Goal: Task Accomplishment & Management: Use online tool/utility

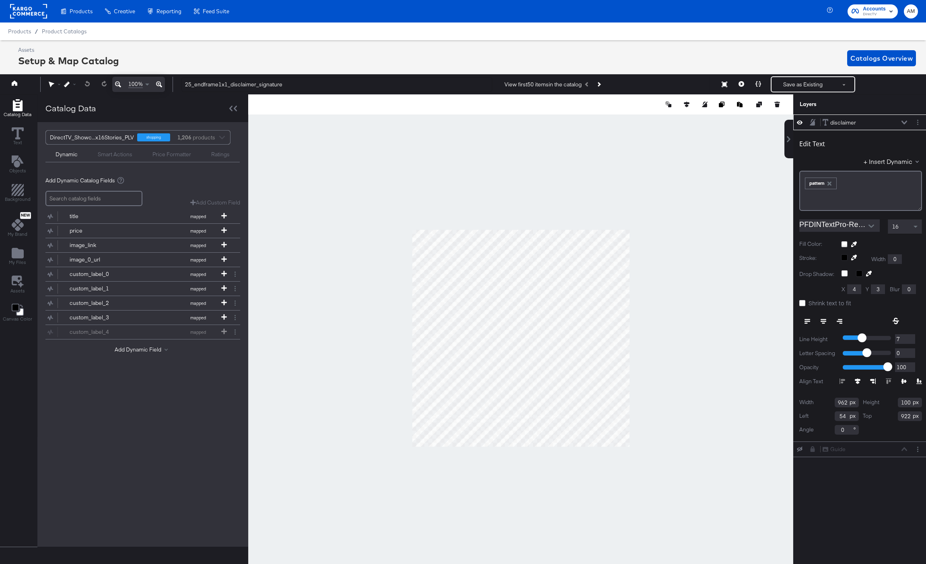
scroll to position [0, 2]
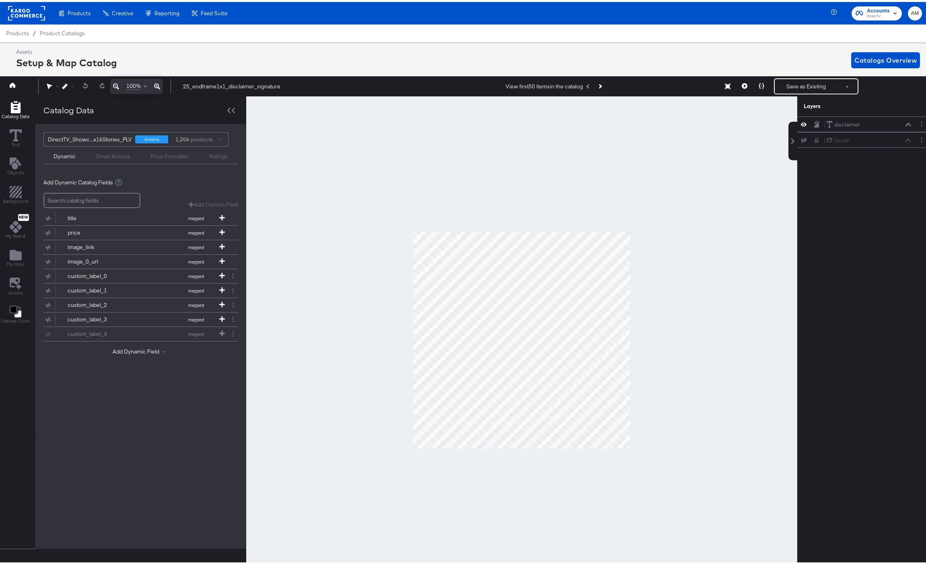
click at [29, 11] on rect at bounding box center [26, 11] width 37 height 14
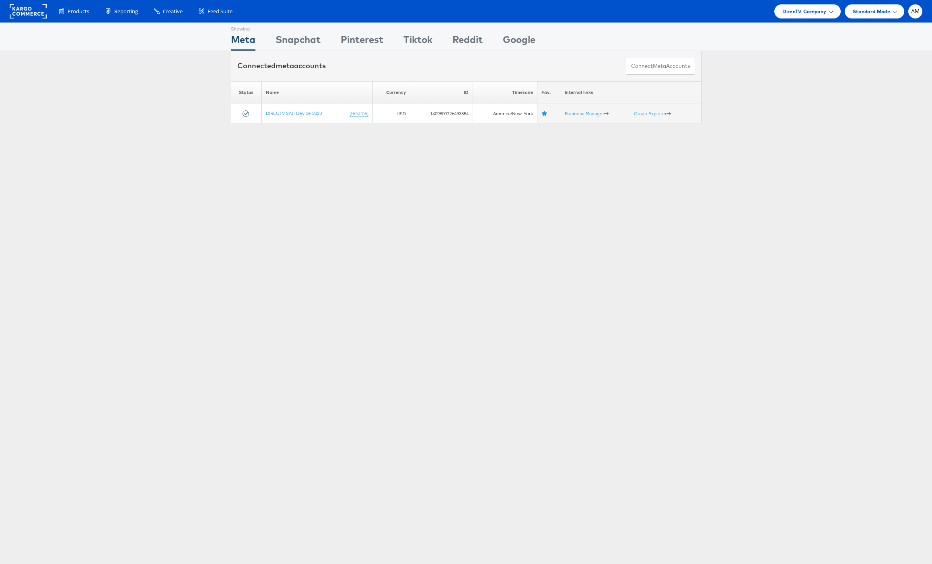
click at [812, 10] on span "DirecTV Company" at bounding box center [804, 11] width 44 height 8
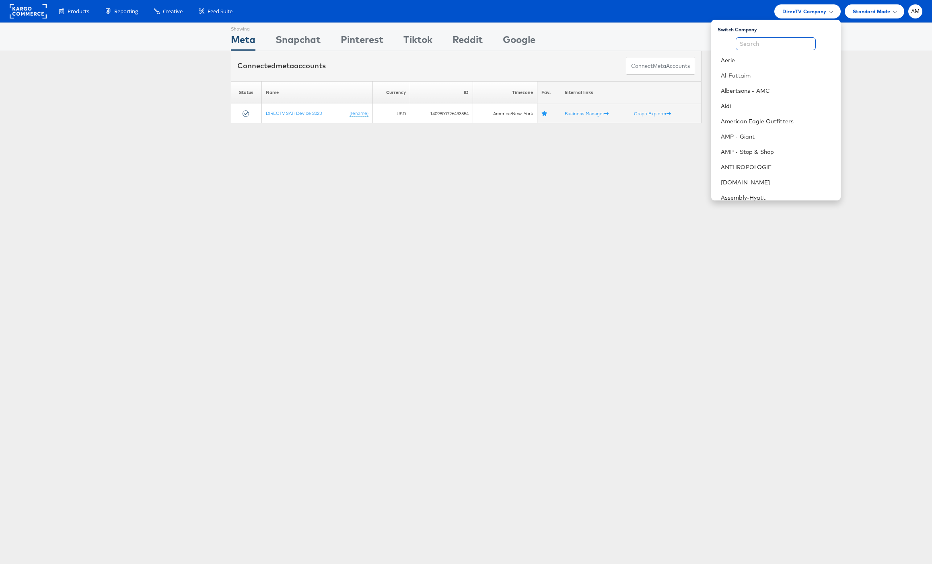
click at [773, 45] on input "text" at bounding box center [775, 43] width 80 height 13
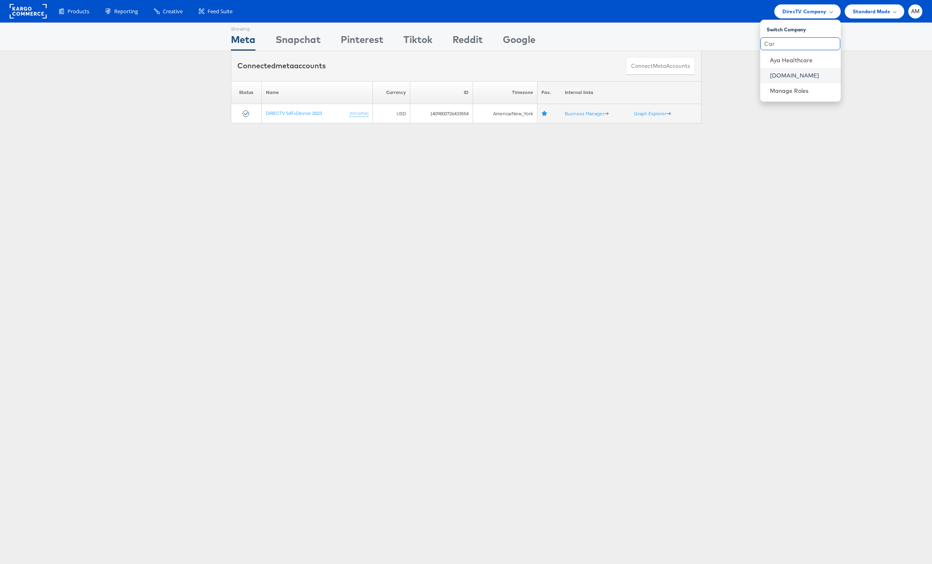
type input "Car"
click at [772, 77] on link "[DOMAIN_NAME]" at bounding box center [802, 76] width 64 height 8
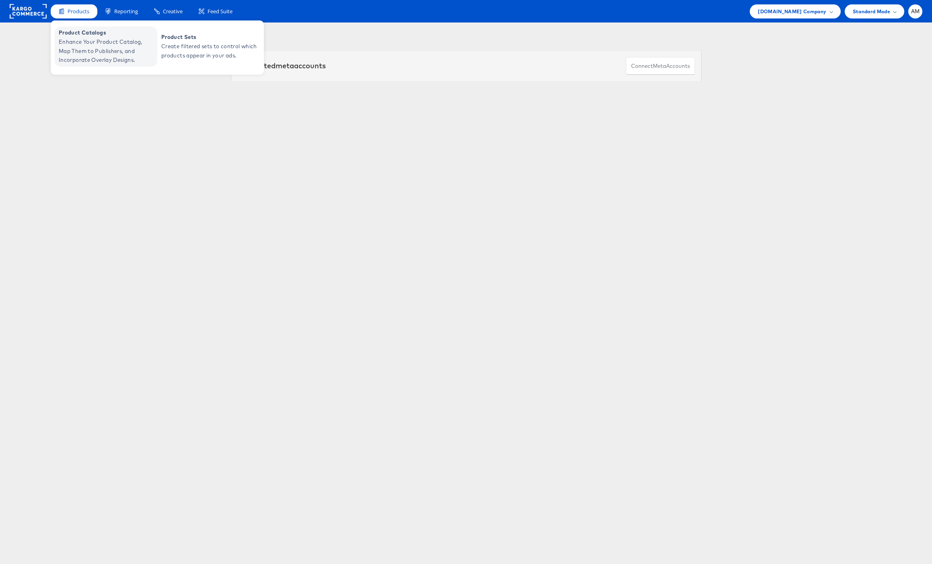
click at [92, 47] on span "Enhance Your Product Catalog, Map Them to Publishers, and Incorporate Overlay D…" at bounding box center [107, 50] width 96 height 27
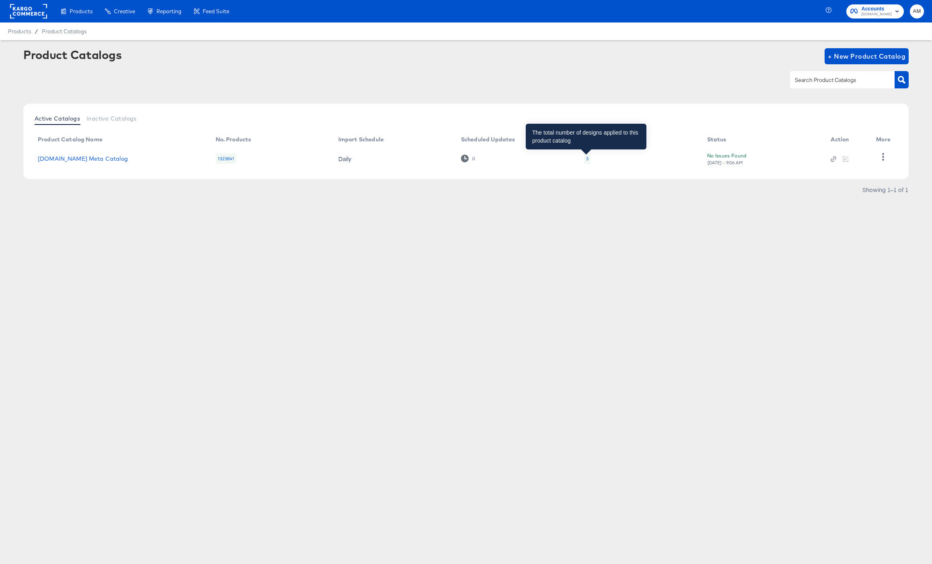
click at [586, 158] on div "3" at bounding box center [587, 159] width 2 height 6
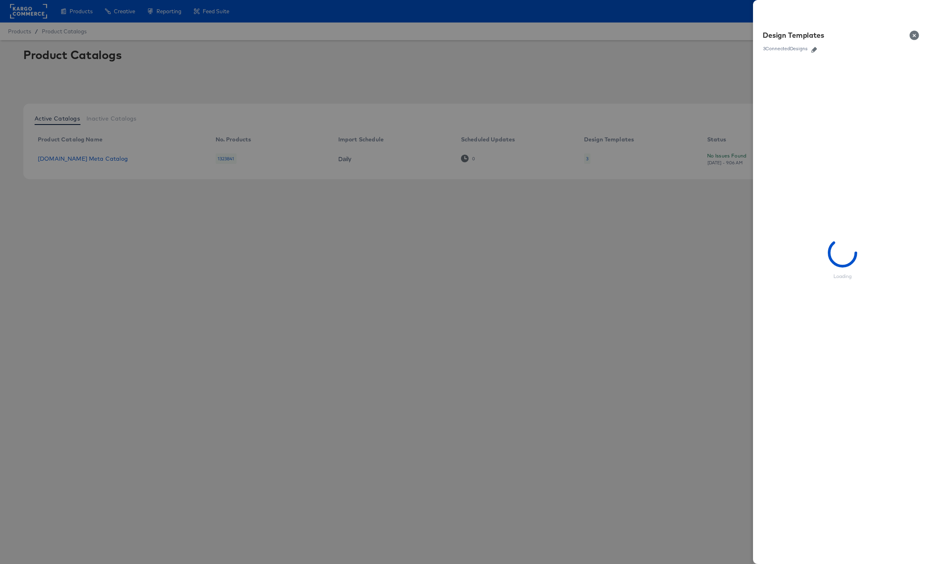
click at [815, 49] on icon "button" at bounding box center [814, 50] width 6 height 6
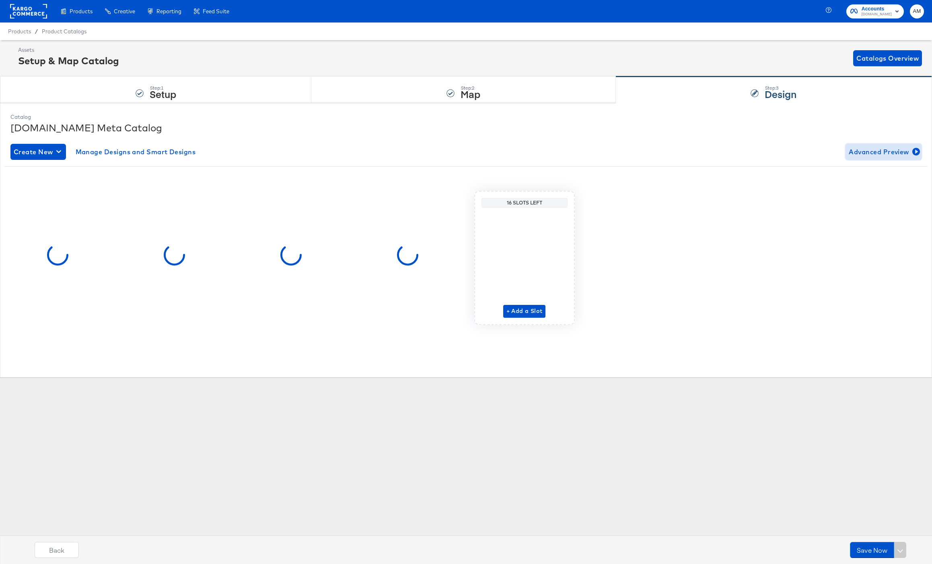
click at [883, 156] on span "Advanced Preview" at bounding box center [883, 151] width 70 height 11
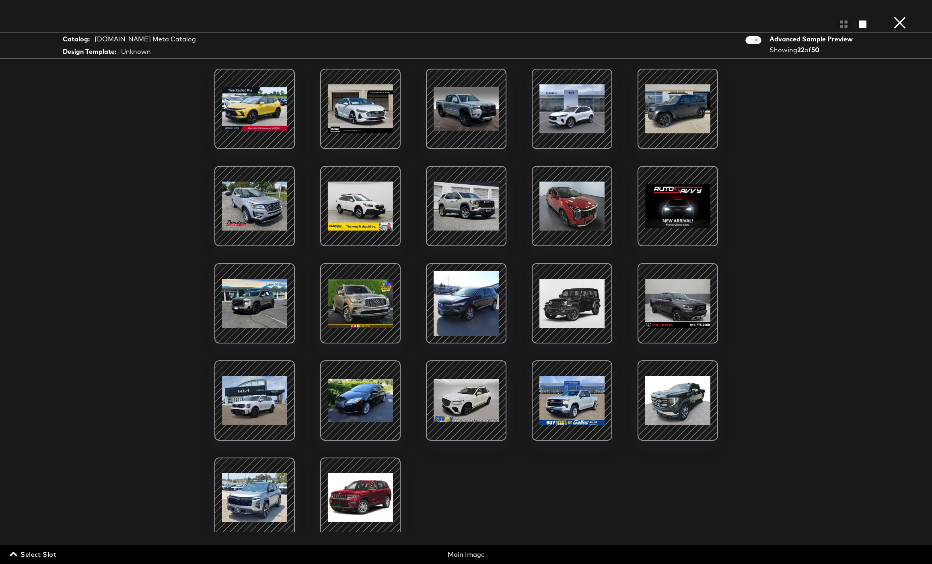
click at [51, 553] on span "Select Slot" at bounding box center [33, 554] width 45 height 11
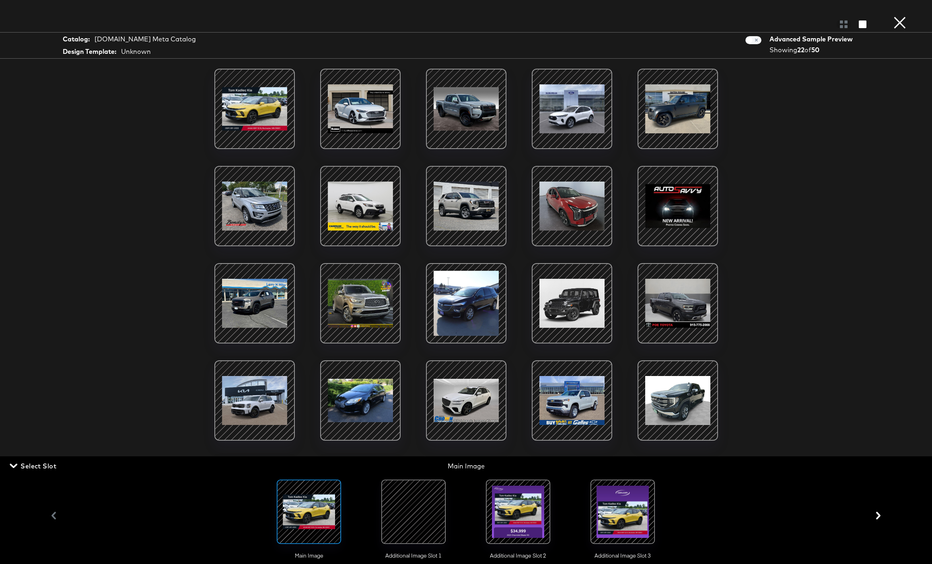
click at [415, 517] on div at bounding box center [413, 512] width 55 height 55
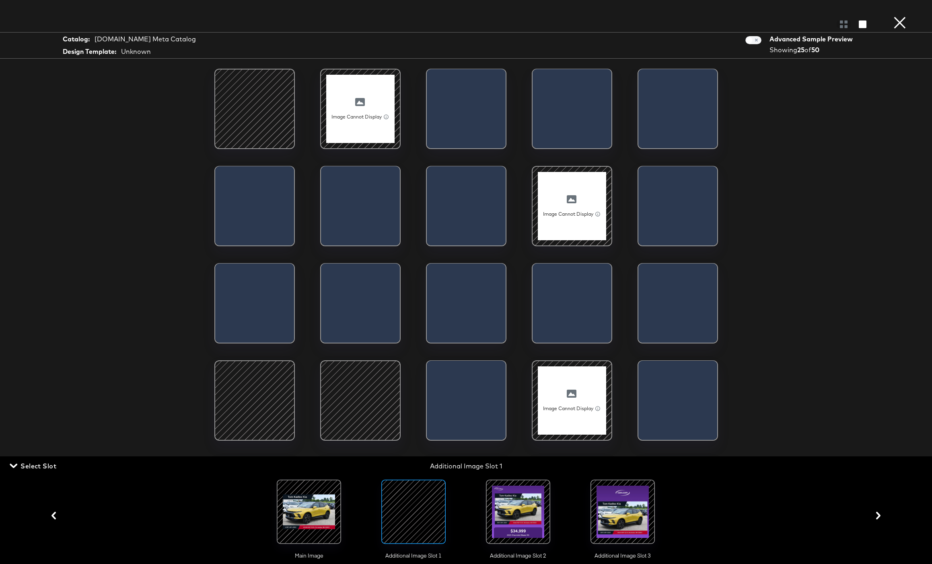
click at [898, 16] on button "×" at bounding box center [899, 8] width 16 height 16
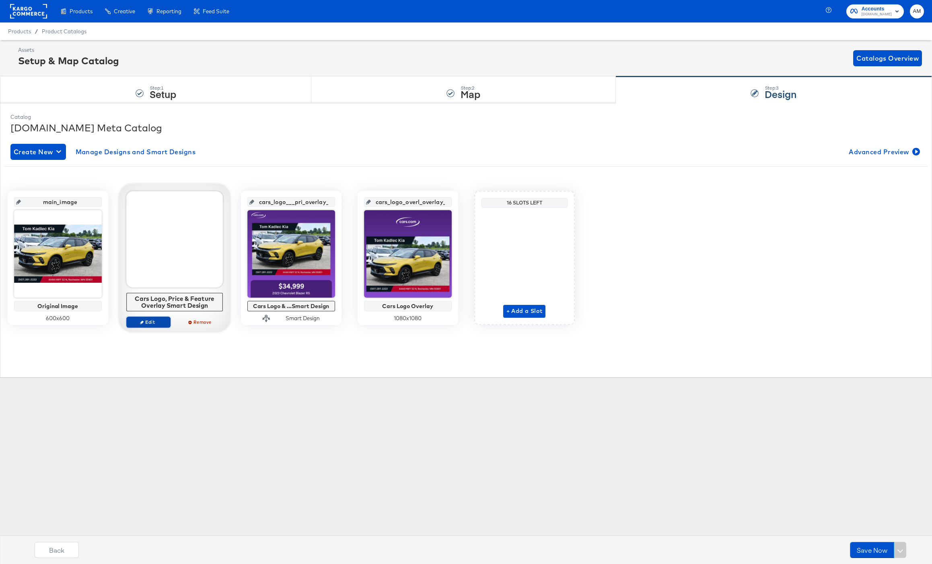
click at [150, 323] on span "Edit" at bounding box center [147, 322] width 37 height 6
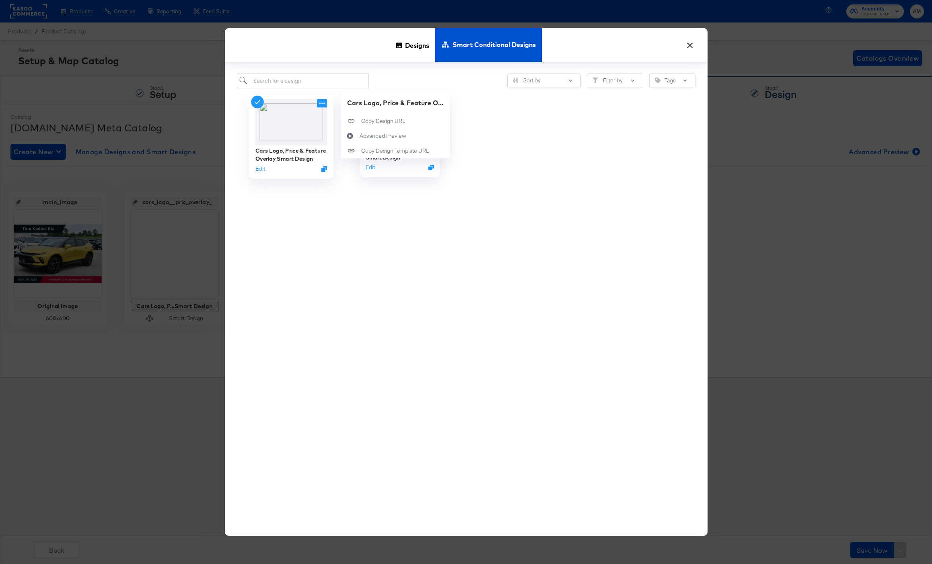
click at [321, 103] on icon at bounding box center [322, 103] width 10 height 8
click at [258, 172] on button "Edit" at bounding box center [260, 169] width 10 height 8
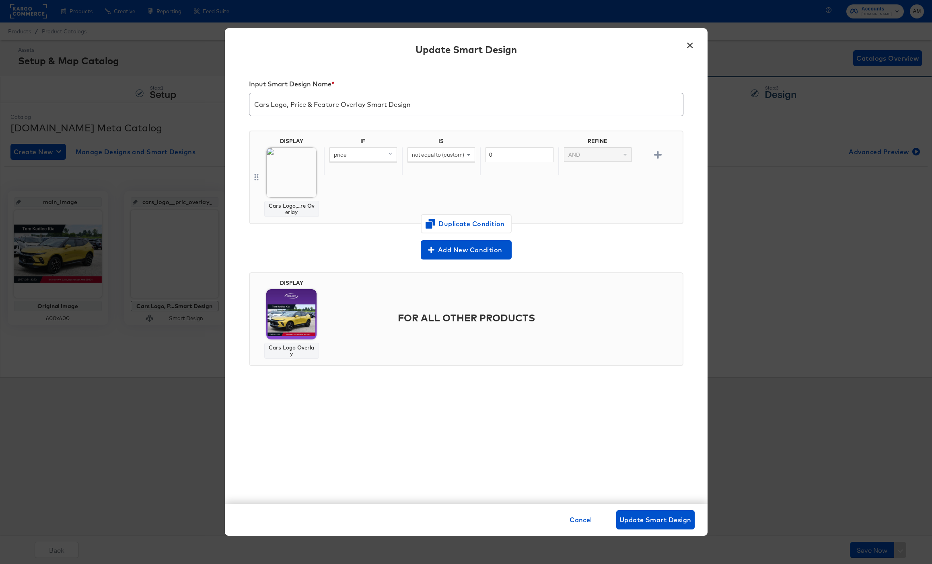
drag, startPoint x: 690, startPoint y: 46, endPoint x: 685, endPoint y: 50, distance: 6.6
click at [690, 46] on button "×" at bounding box center [690, 43] width 14 height 14
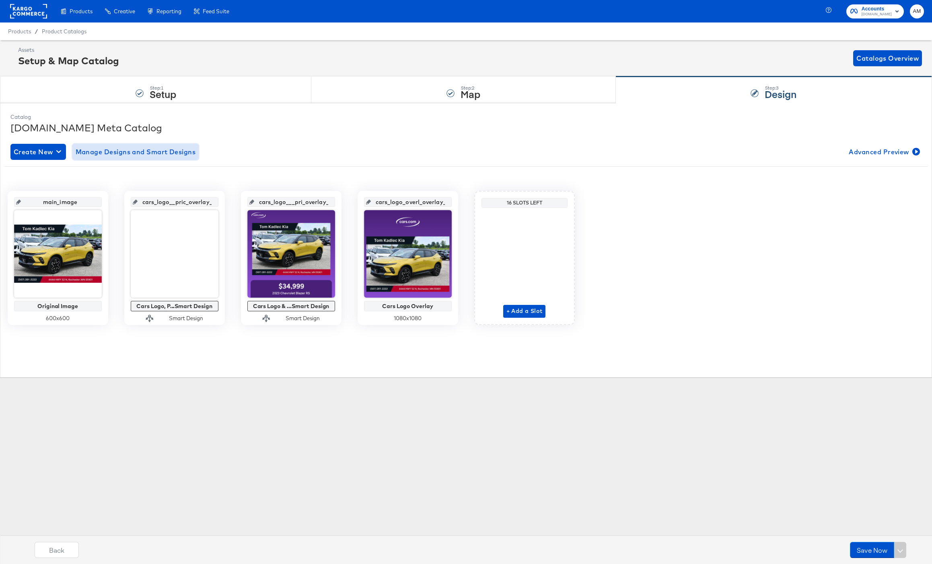
click at [110, 158] on button "Manage Designs and Smart Designs" at bounding box center [135, 152] width 127 height 16
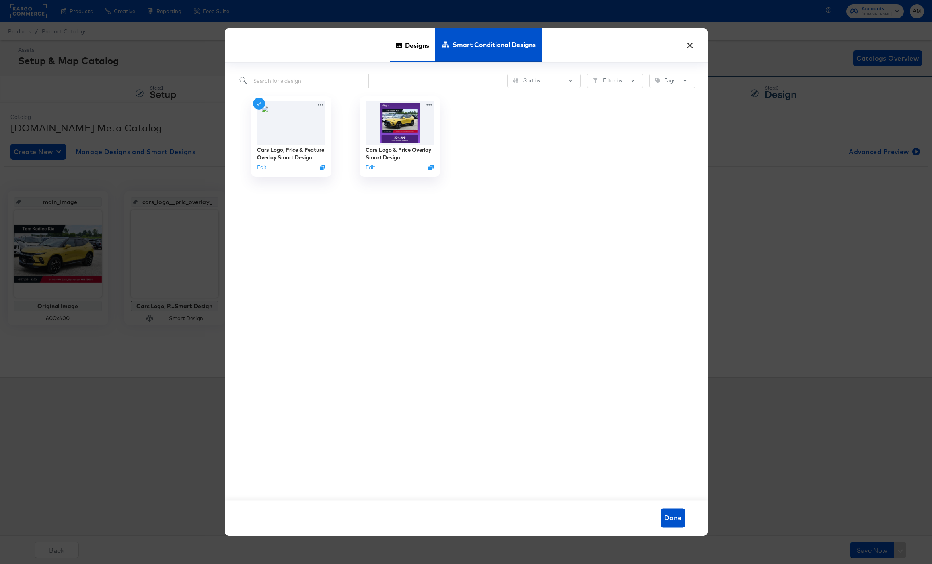
click at [403, 49] on div "Designs" at bounding box center [412, 45] width 45 height 34
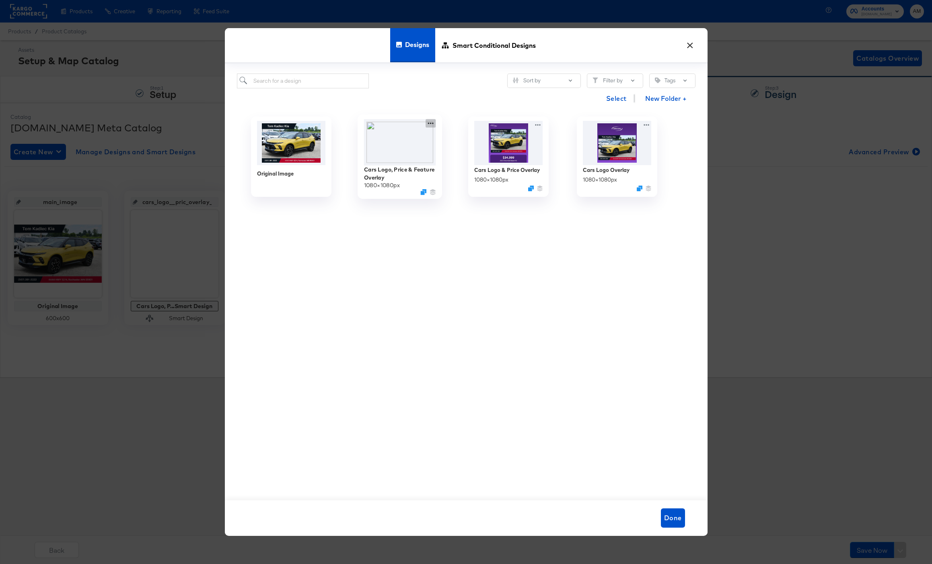
click at [431, 125] on icon at bounding box center [430, 123] width 10 height 8
click at [468, 171] on div "Edit Design Edit Design" at bounding box center [468, 171] width 0 height 0
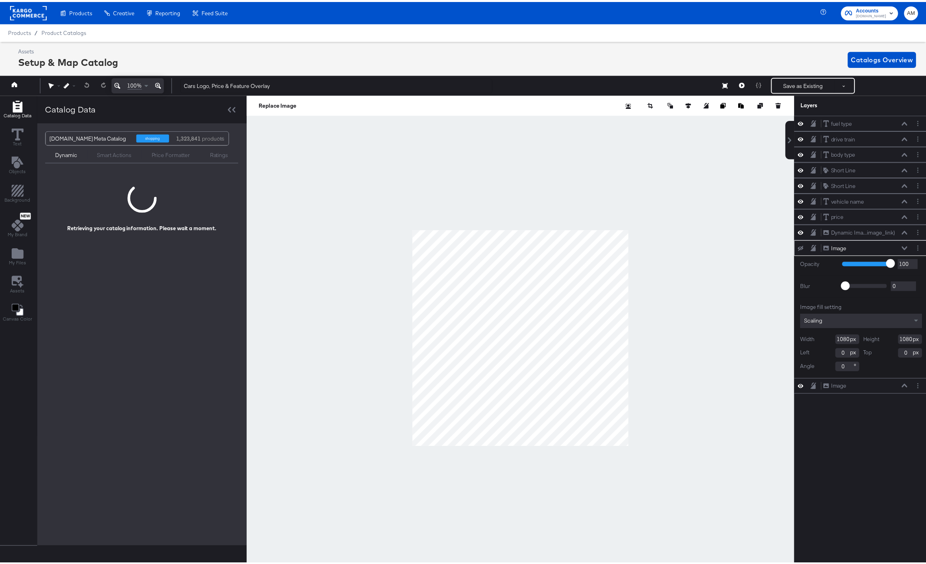
scroll to position [0, 2]
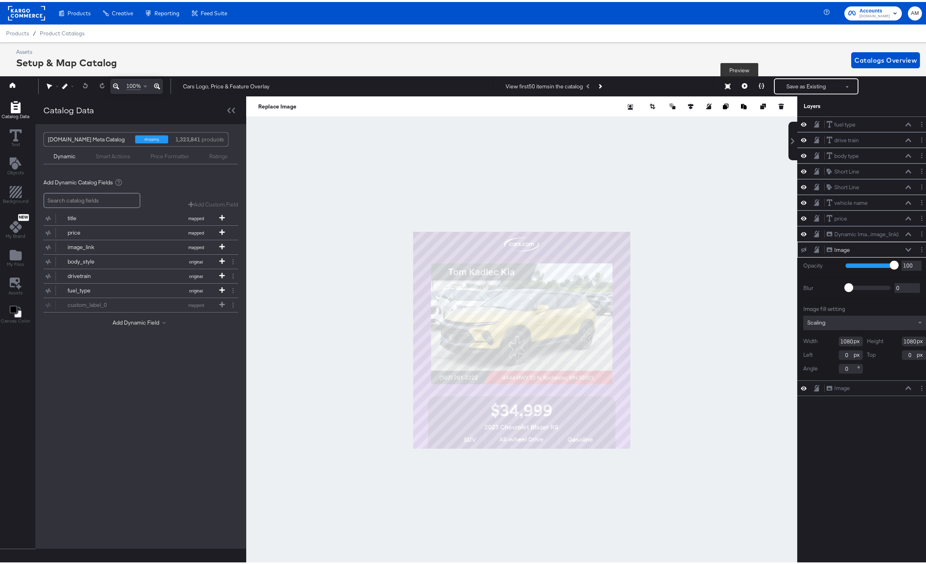
click at [736, 82] on button at bounding box center [744, 84] width 17 height 16
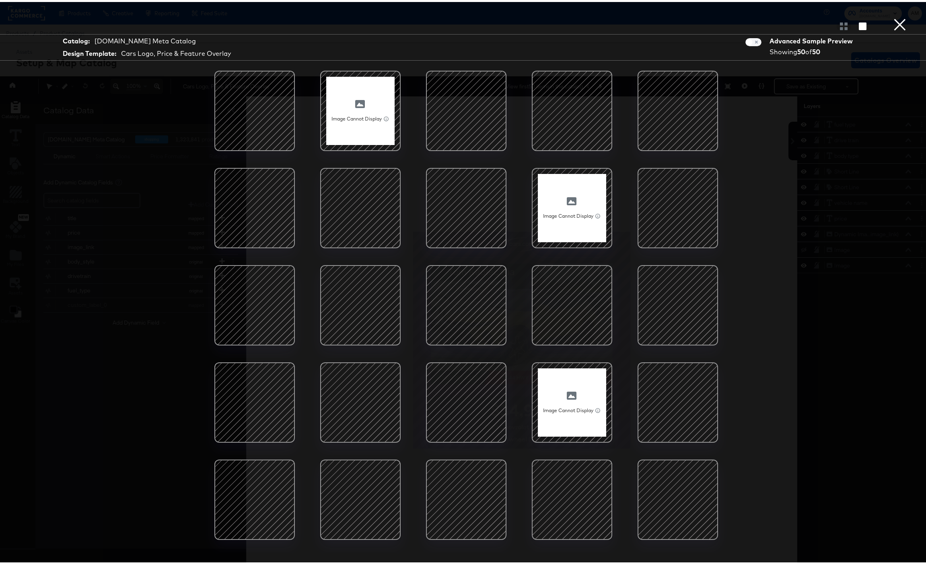
click at [365, 117] on div at bounding box center [360, 109] width 68 height 68
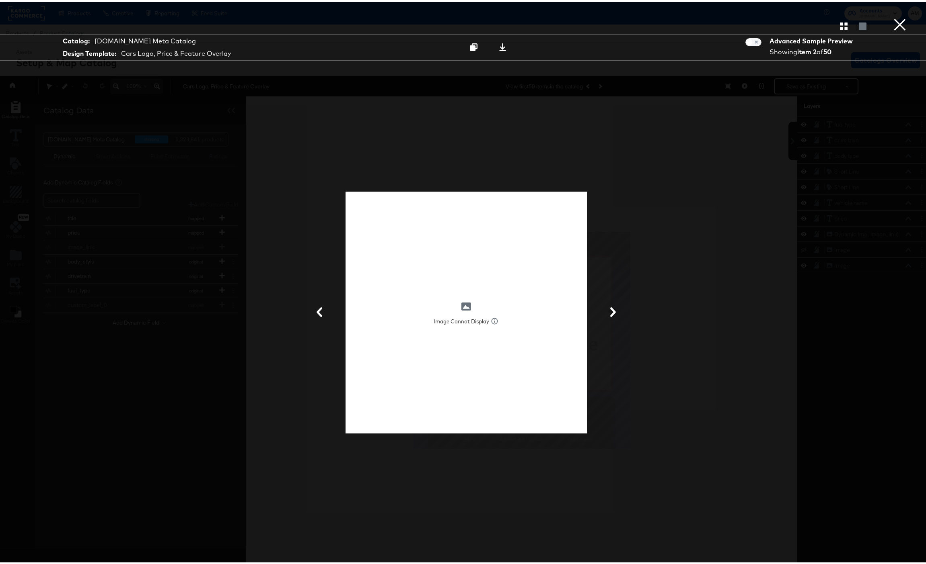
click at [894, 16] on button "×" at bounding box center [899, 8] width 16 height 16
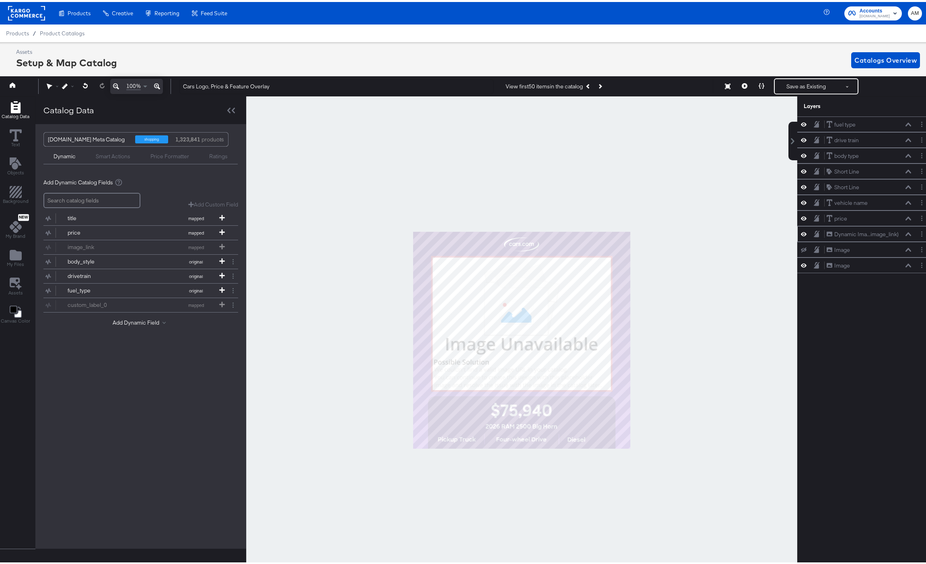
click at [800, 232] on icon at bounding box center [803, 232] width 6 height 7
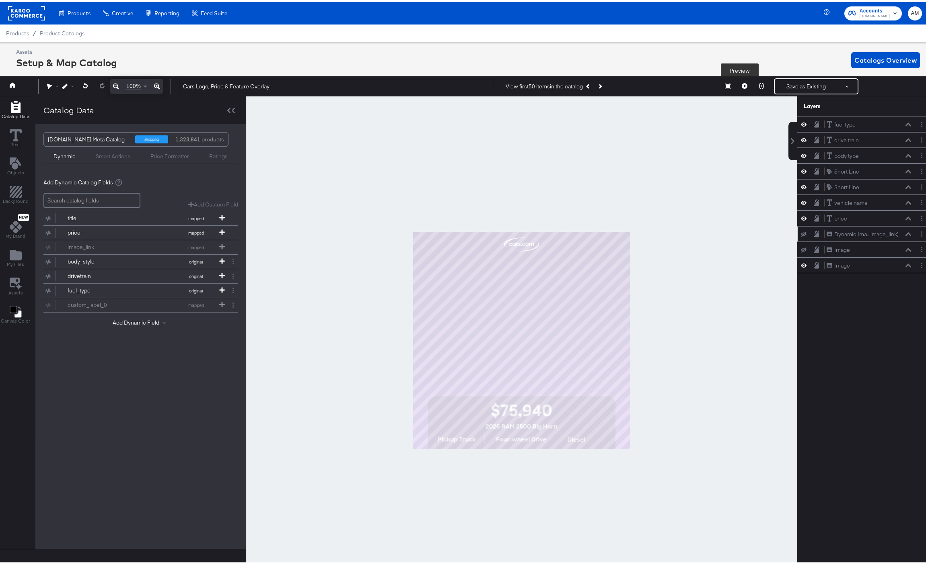
click at [741, 84] on icon at bounding box center [744, 84] width 6 height 6
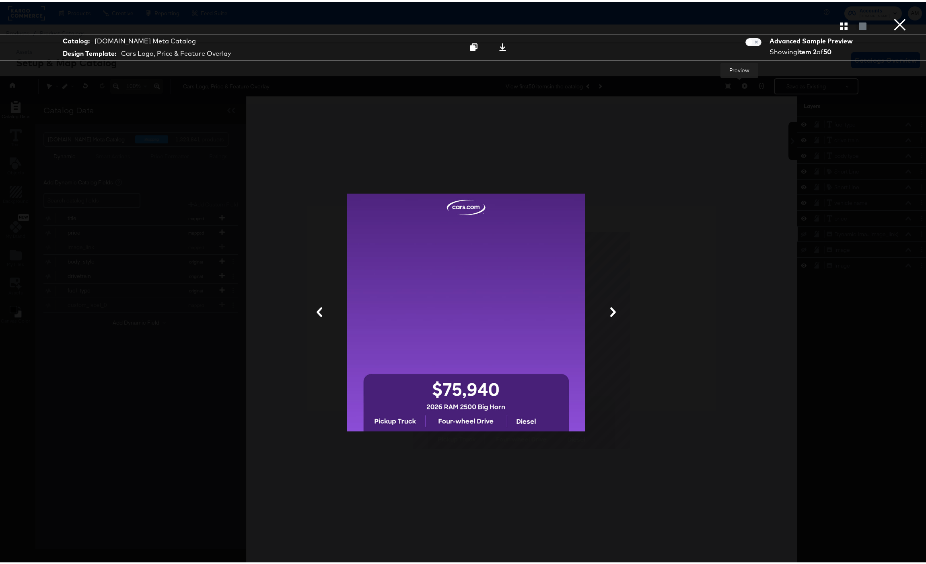
click at [895, 16] on button "×" at bounding box center [899, 8] width 16 height 16
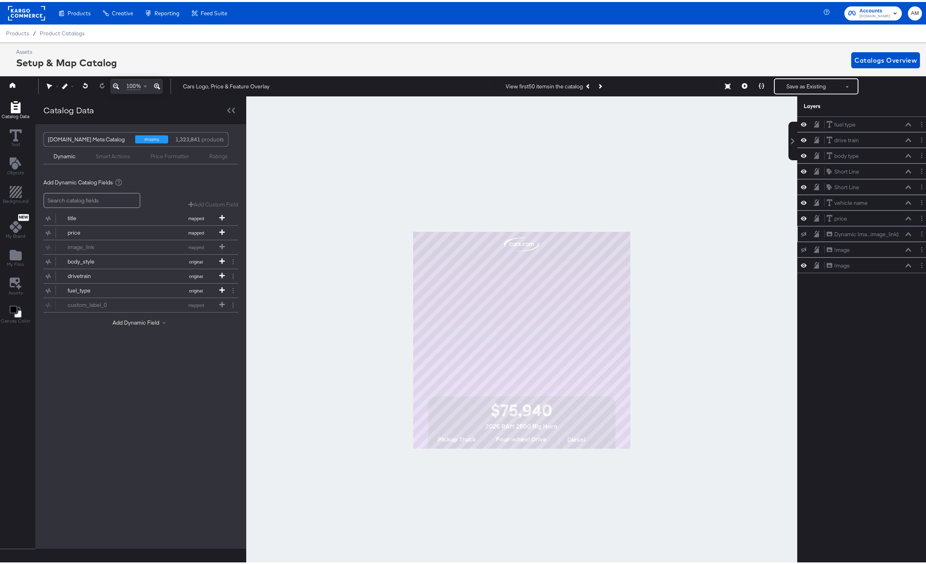
click at [800, 234] on icon at bounding box center [803, 232] width 6 height 5
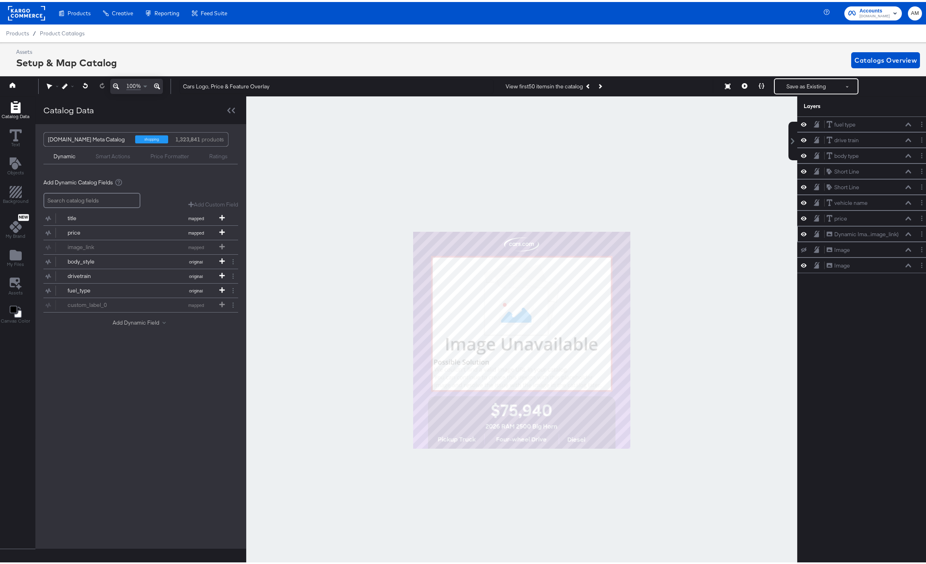
click at [149, 320] on button "Add Dynamic Field" at bounding box center [141, 321] width 56 height 8
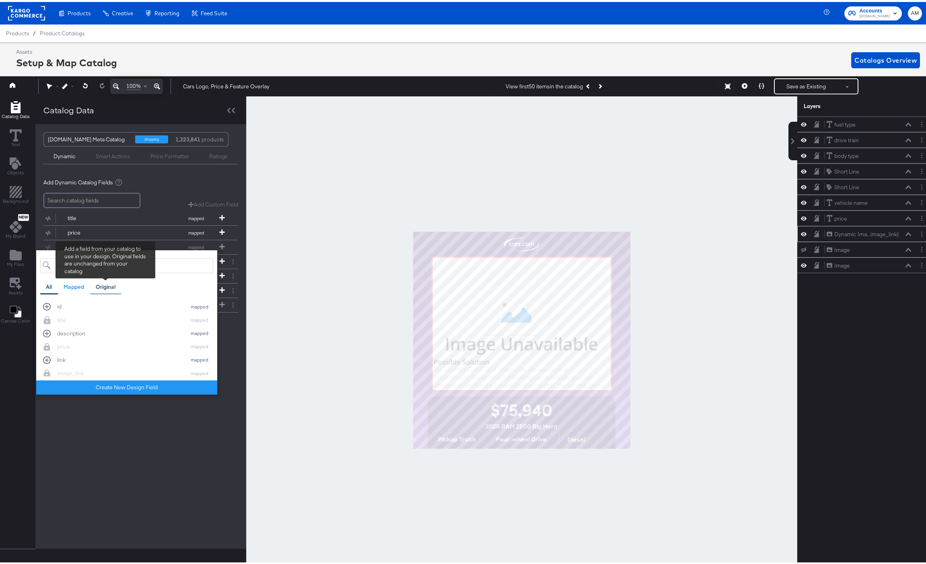
click at [115, 283] on div "Original" at bounding box center [106, 285] width 20 height 8
click at [47, 369] on div "ad_url original body_style original drivetrain original engine original fuel_ty…" at bounding box center [126, 336] width 173 height 76
click at [132, 428] on div "Cars.com Meta Catalog shopping 1,323,841 products Dynamic Smart Actions Price F…" at bounding box center [140, 334] width 211 height 425
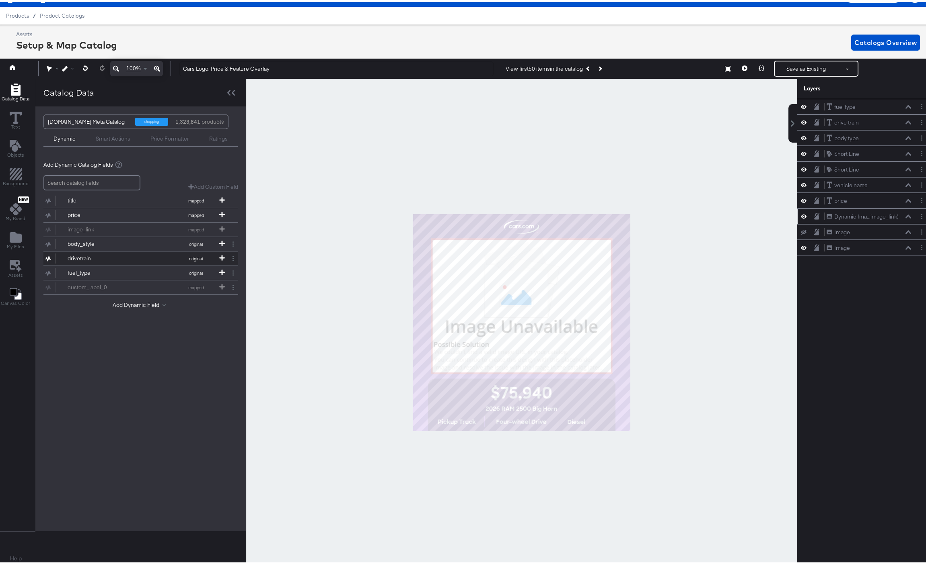
scroll to position [18, 2]
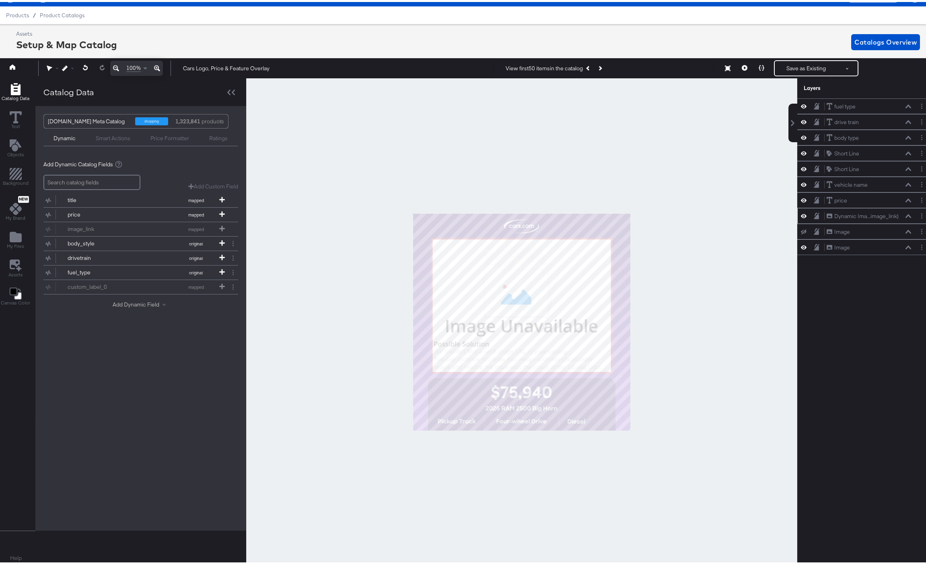
click at [144, 302] on button "Add Dynamic Field" at bounding box center [141, 303] width 56 height 8
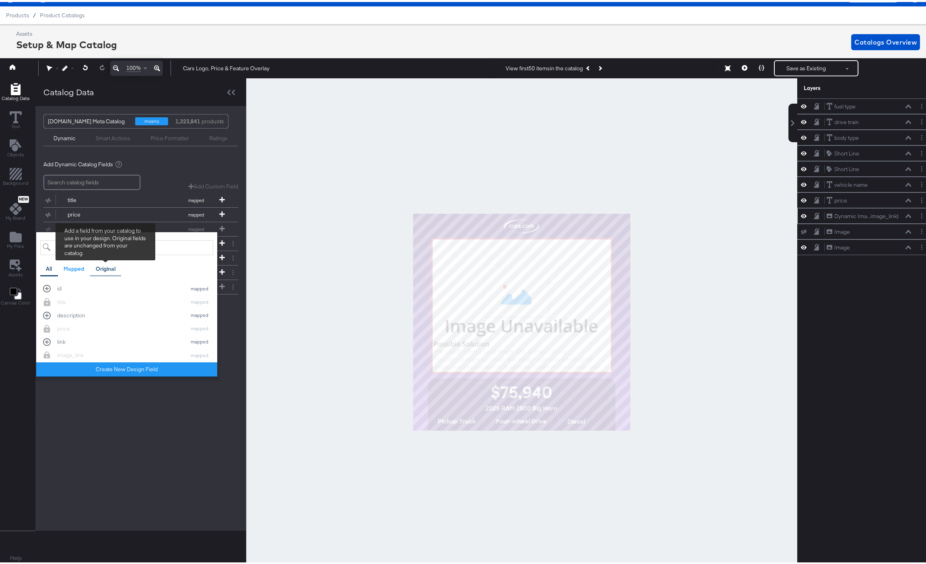
click at [107, 267] on div "Original" at bounding box center [106, 267] width 20 height 8
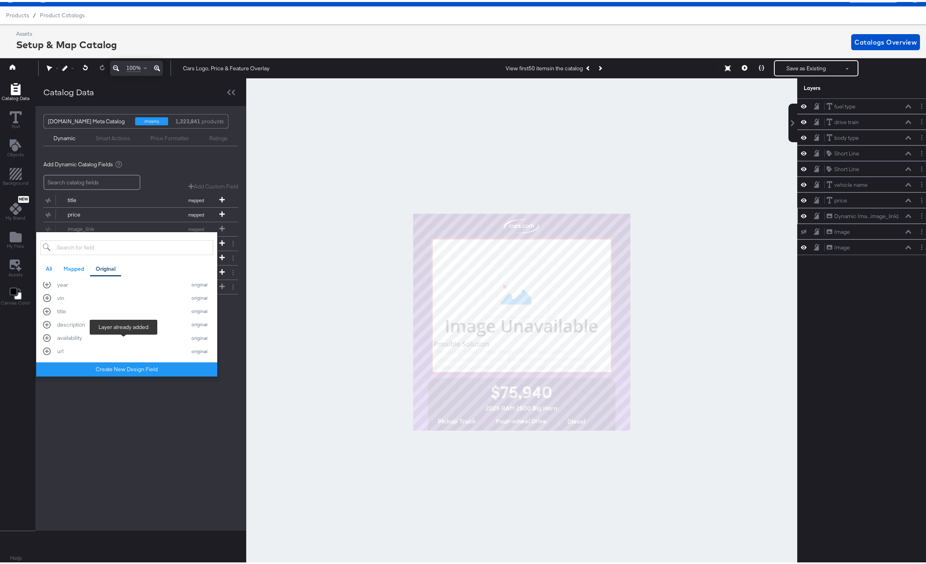
scroll to position [164, 0]
click at [46, 351] on div "ad_url original body_style original drivetrain original engine original fuel_ty…" at bounding box center [126, 318] width 173 height 76
click at [152, 417] on div "Cars.com Meta Catalog shopping 1,323,841 products Dynamic Smart Actions Price F…" at bounding box center [140, 316] width 211 height 425
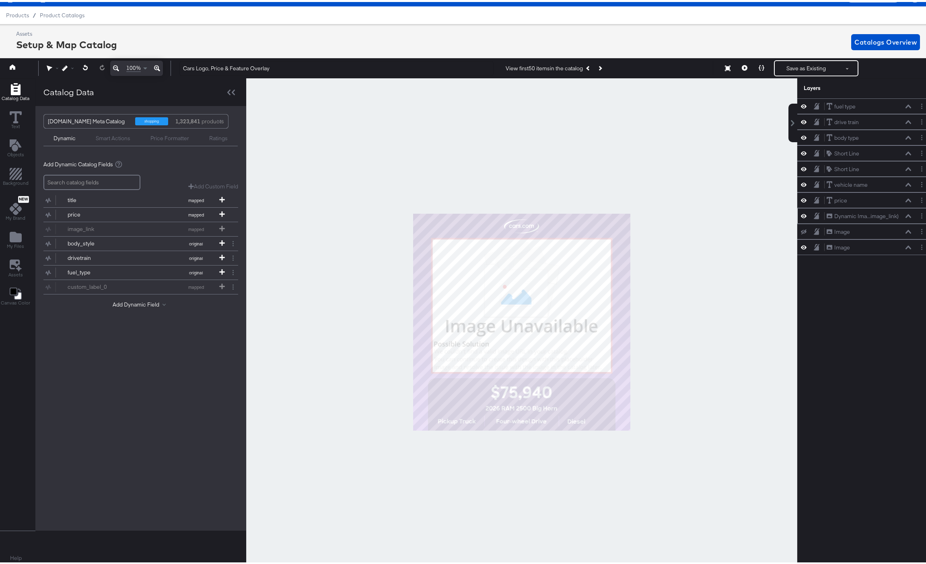
click at [68, 8] on div "Products / Product Catalogs" at bounding box center [464, 13] width 932 height 18
click at [68, 11] on span "Product Catalogs" at bounding box center [62, 13] width 45 height 6
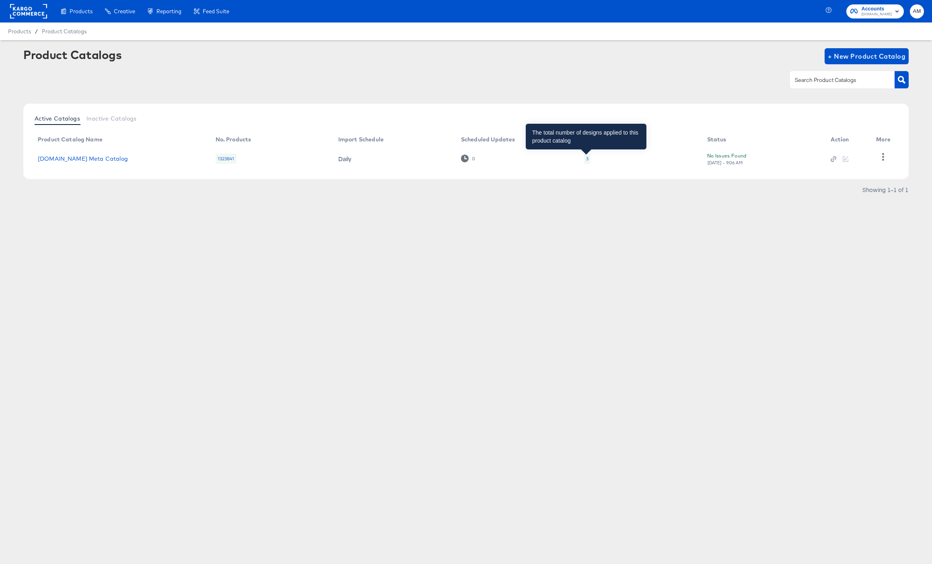
click at [586, 158] on div "3" at bounding box center [587, 159] width 2 height 6
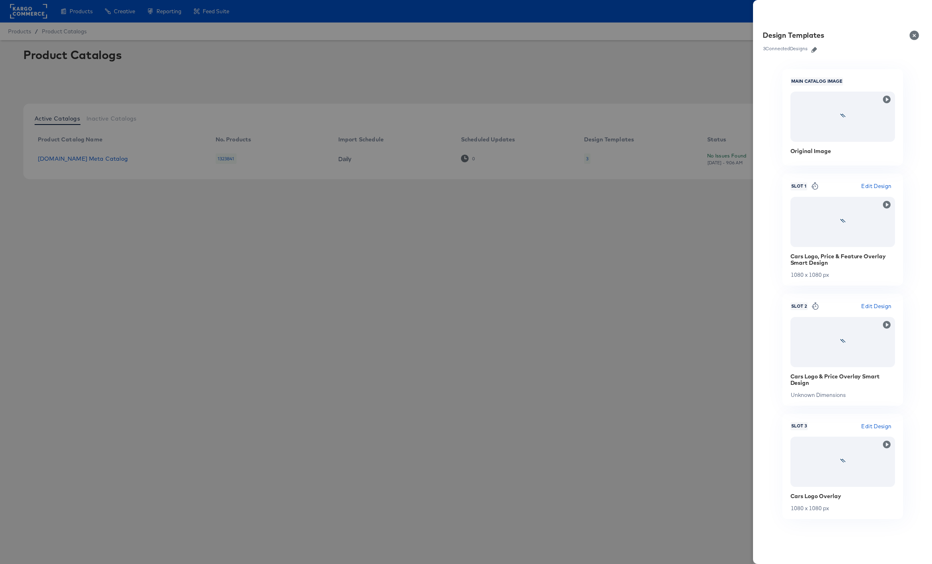
click at [813, 47] on icon "button" at bounding box center [814, 50] width 6 height 6
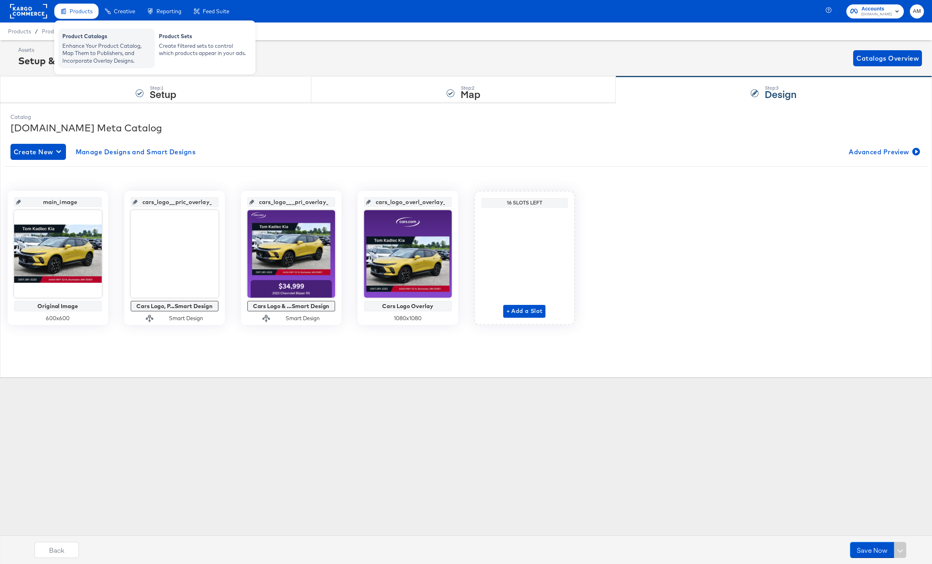
click at [87, 49] on div "Enhance Your Product Catalog, Map Them to Publishers, and Incorporate Overlay D…" at bounding box center [106, 53] width 88 height 23
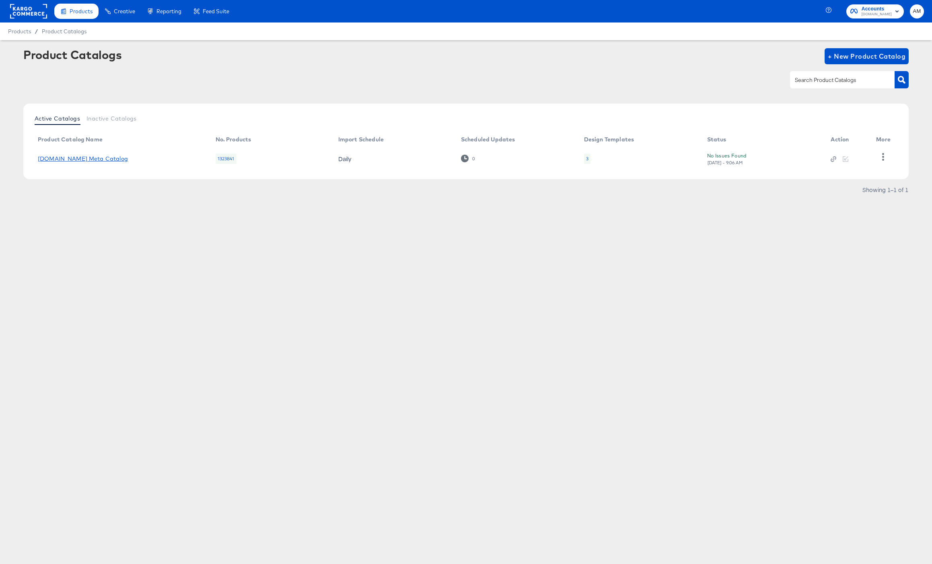
click at [84, 158] on link "Cars.com Meta Catalog" at bounding box center [83, 159] width 90 height 6
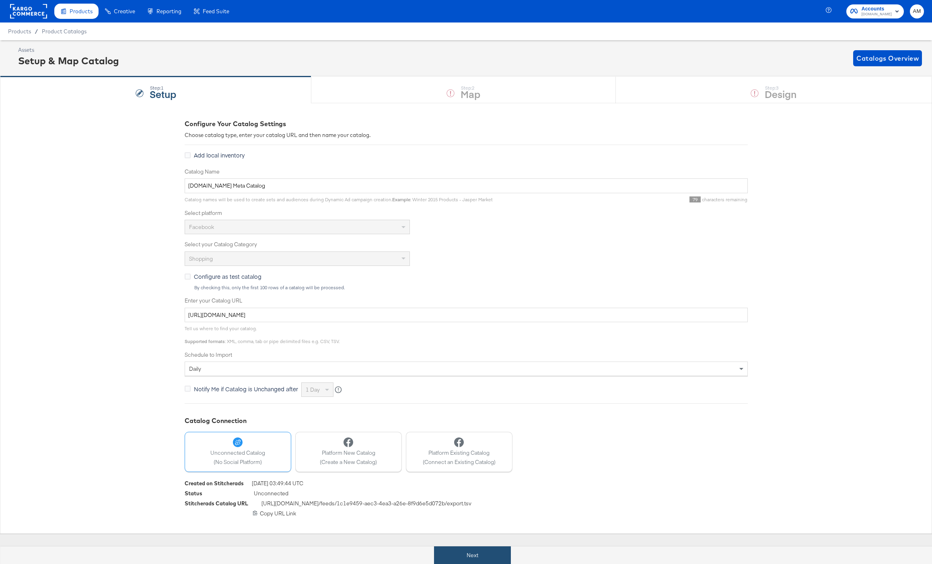
click at [453, 549] on button "Next" at bounding box center [472, 556] width 77 height 18
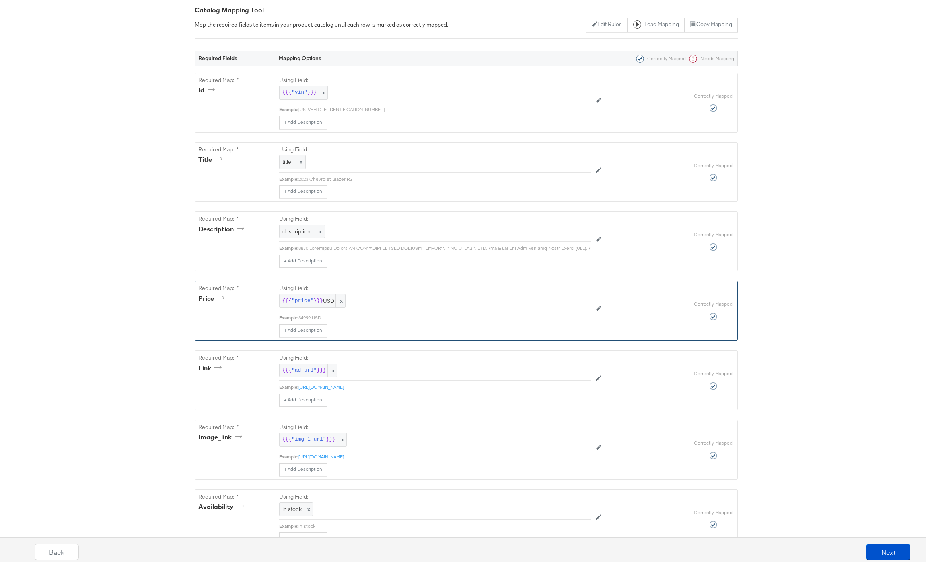
scroll to position [168, 0]
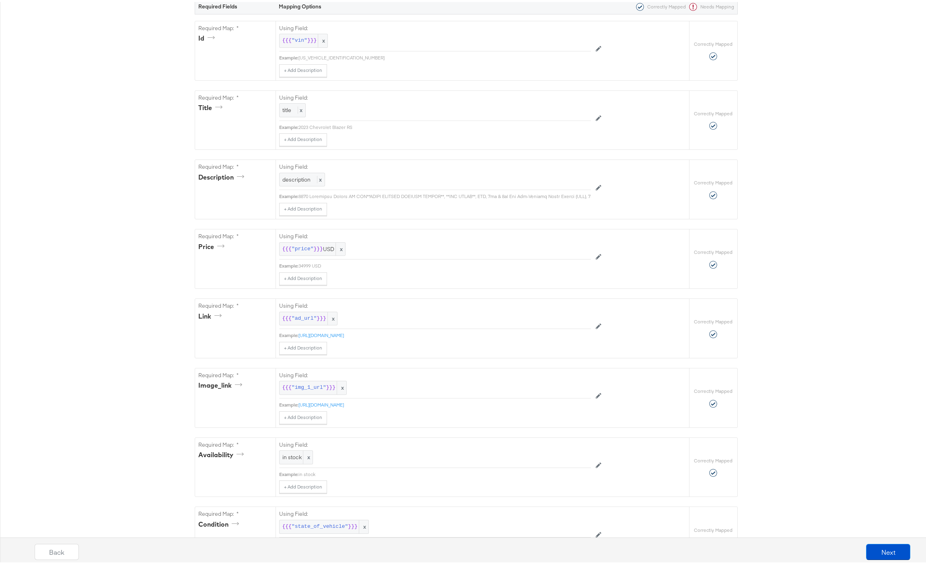
click at [871, 540] on div "Back Next" at bounding box center [472, 553] width 940 height 30
click at [872, 552] on button "Next" at bounding box center [888, 550] width 44 height 16
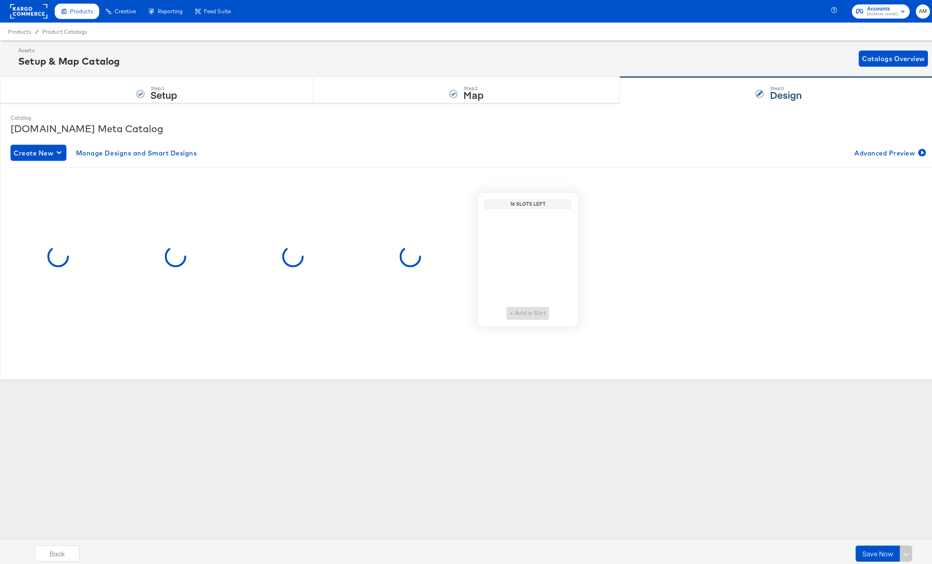
scroll to position [0, 0]
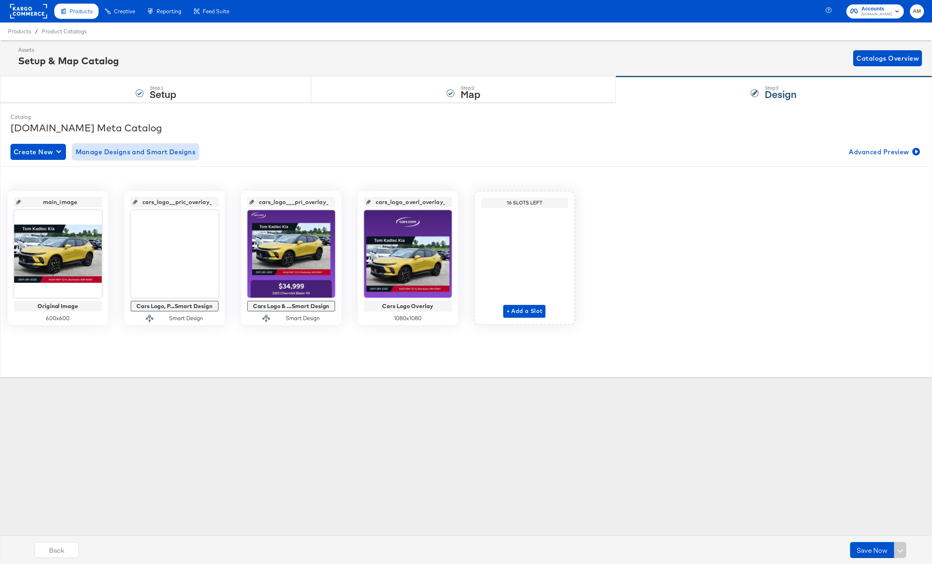
click at [151, 154] on span "Manage Designs and Smart Designs" at bounding box center [136, 151] width 120 height 11
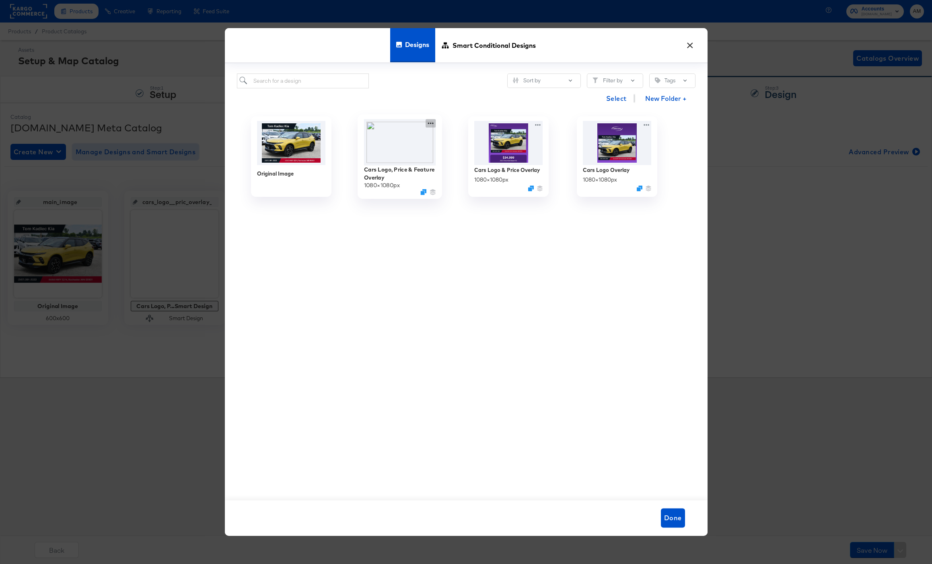
click at [430, 123] on icon at bounding box center [430, 123] width 10 height 8
click at [468, 171] on div "Edit Design Edit Design" at bounding box center [468, 171] width 0 height 0
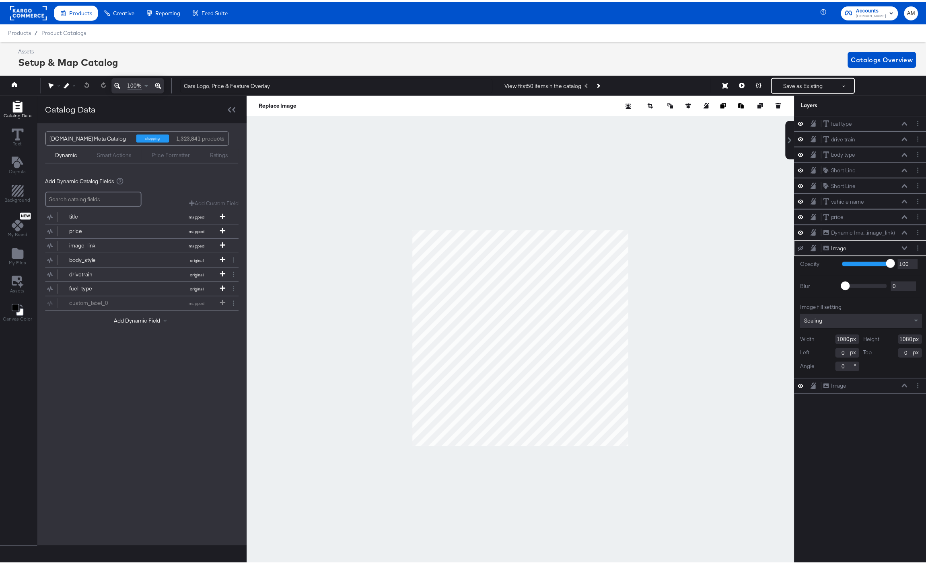
scroll to position [0, 2]
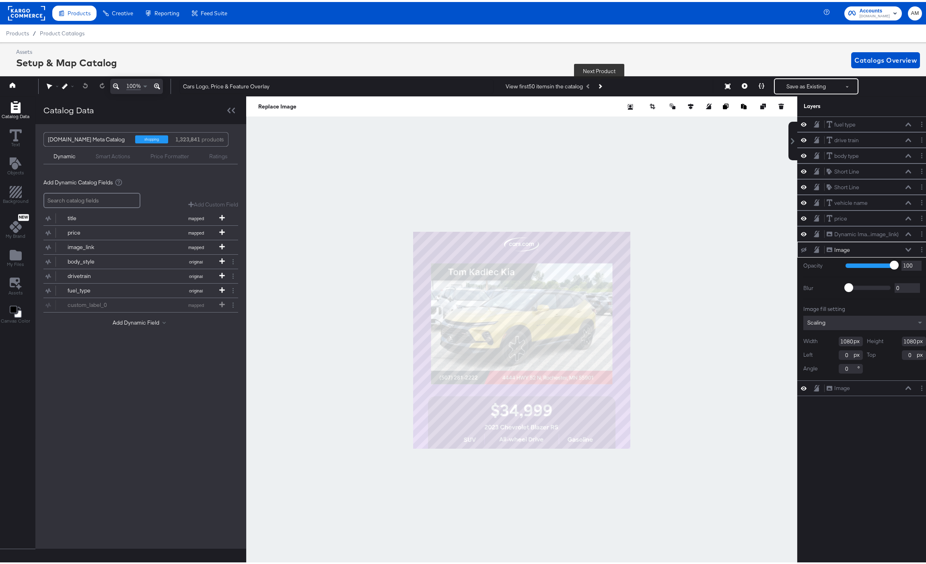
click at [600, 83] on button "Next Product" at bounding box center [599, 84] width 11 height 14
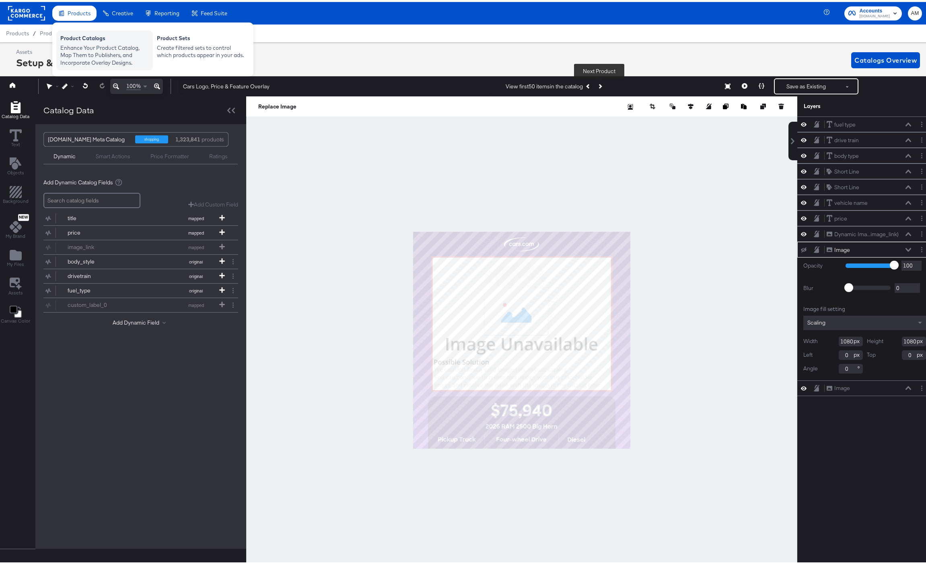
click at [86, 39] on div "Product Catalogs" at bounding box center [104, 38] width 88 height 10
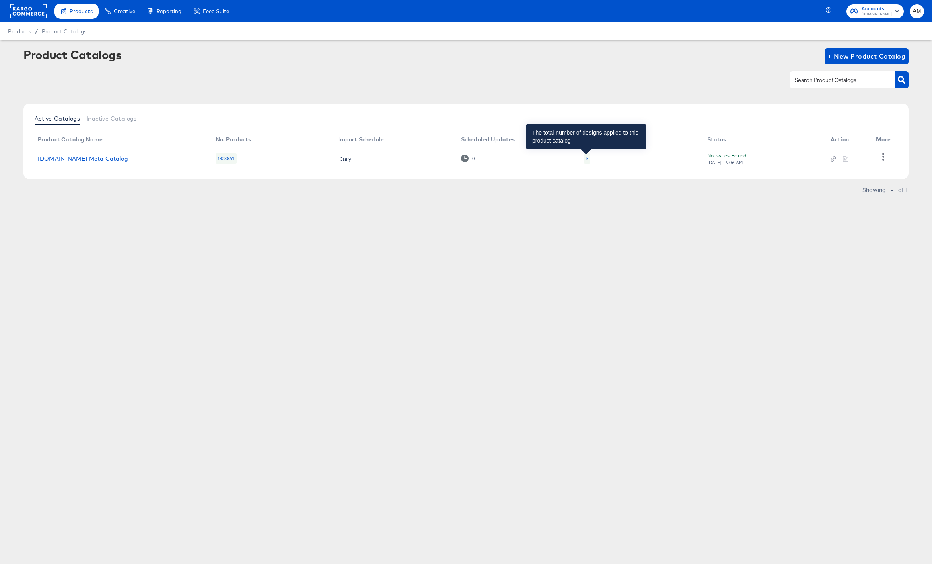
click at [586, 158] on div "3" at bounding box center [587, 159] width 2 height 6
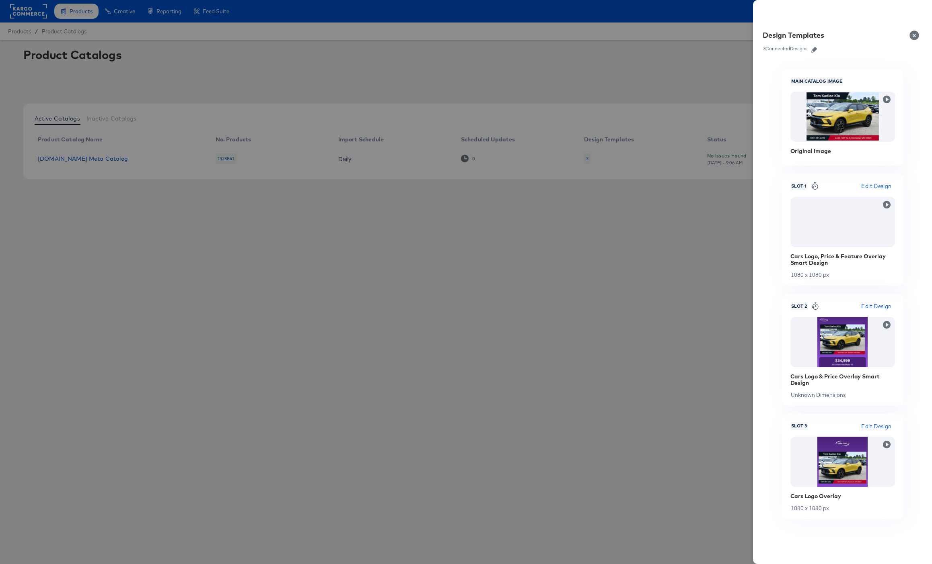
click at [815, 49] on icon "button" at bounding box center [814, 50] width 6 height 6
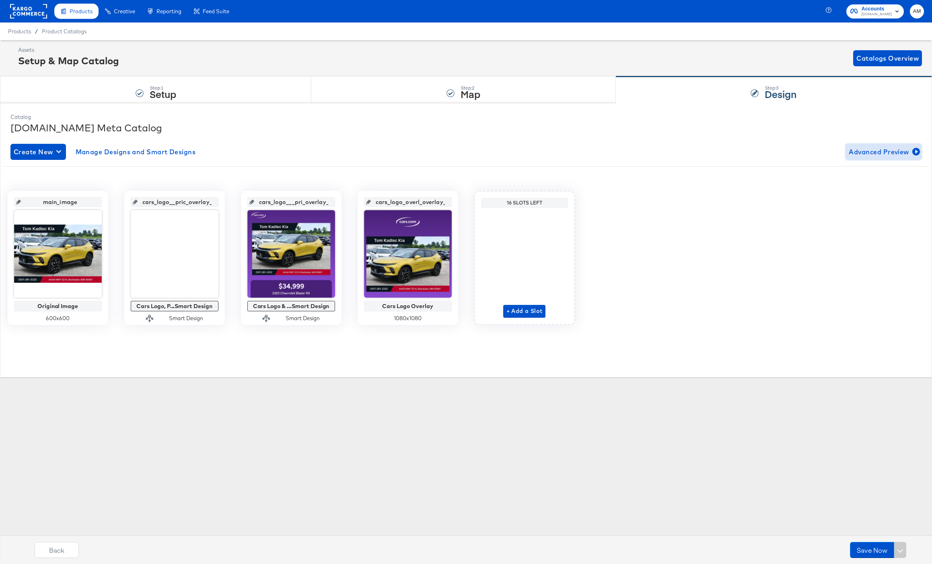
click at [878, 154] on span "Advanced Preview" at bounding box center [883, 151] width 70 height 11
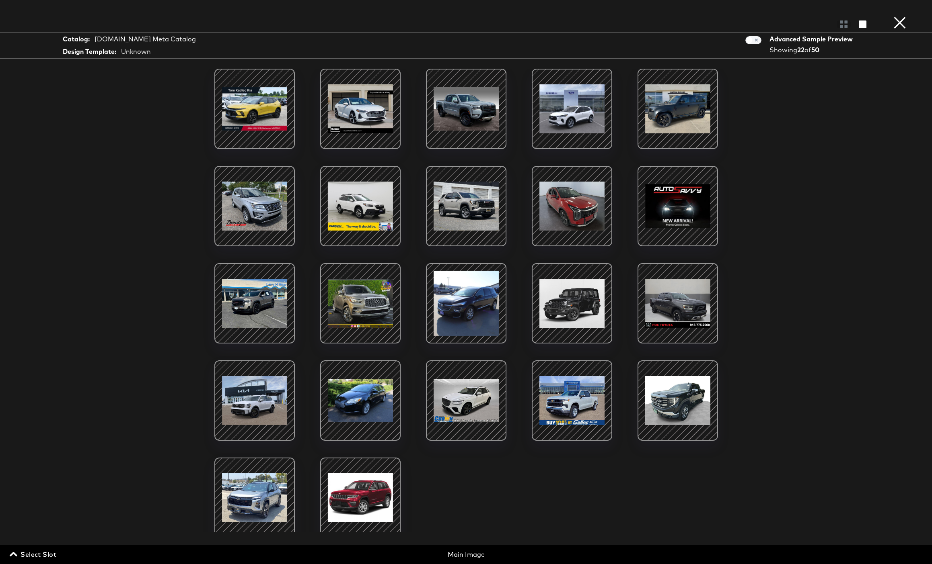
click at [347, 111] on div at bounding box center [360, 109] width 68 height 68
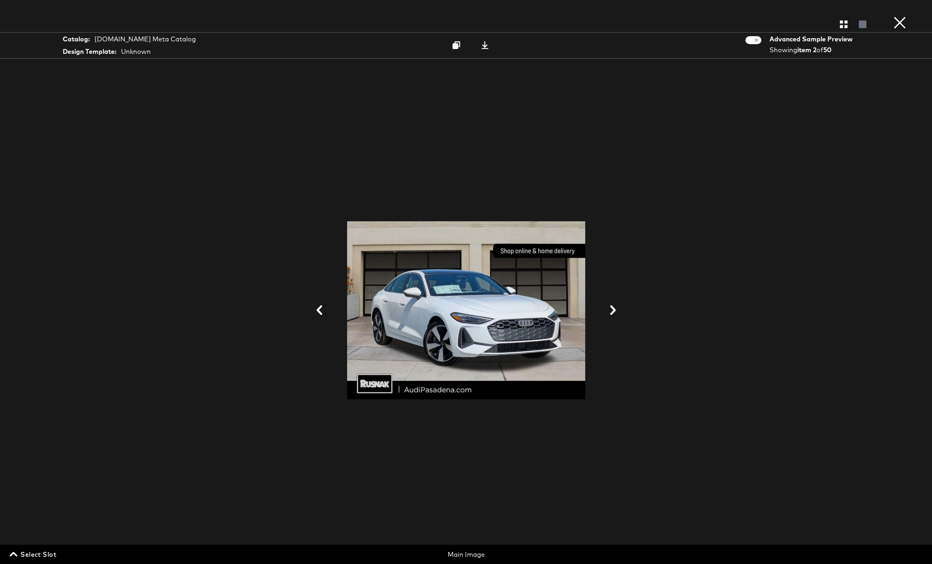
click at [320, 310] on icon at bounding box center [319, 311] width 10 height 10
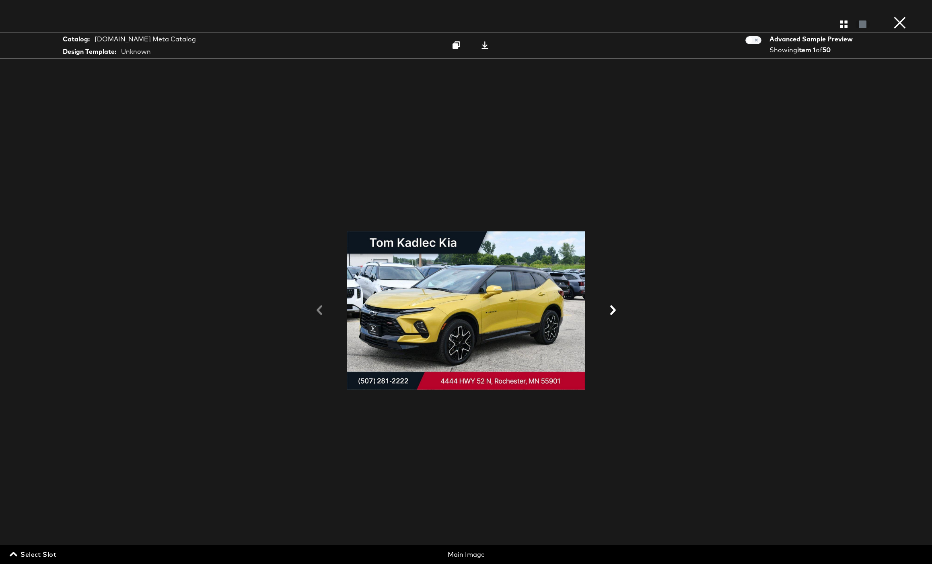
click at [616, 308] on icon at bounding box center [613, 311] width 10 height 10
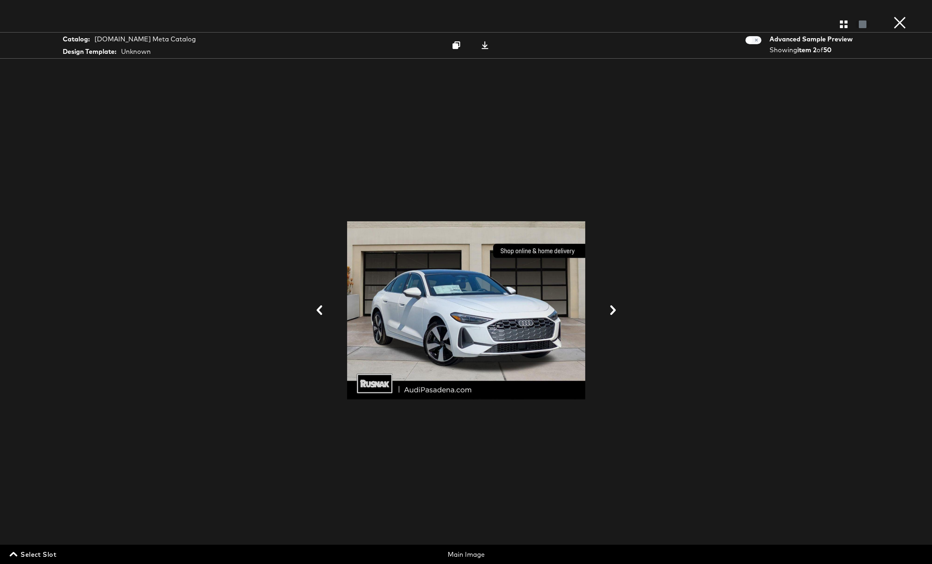
click at [616, 308] on icon at bounding box center [613, 311] width 10 height 10
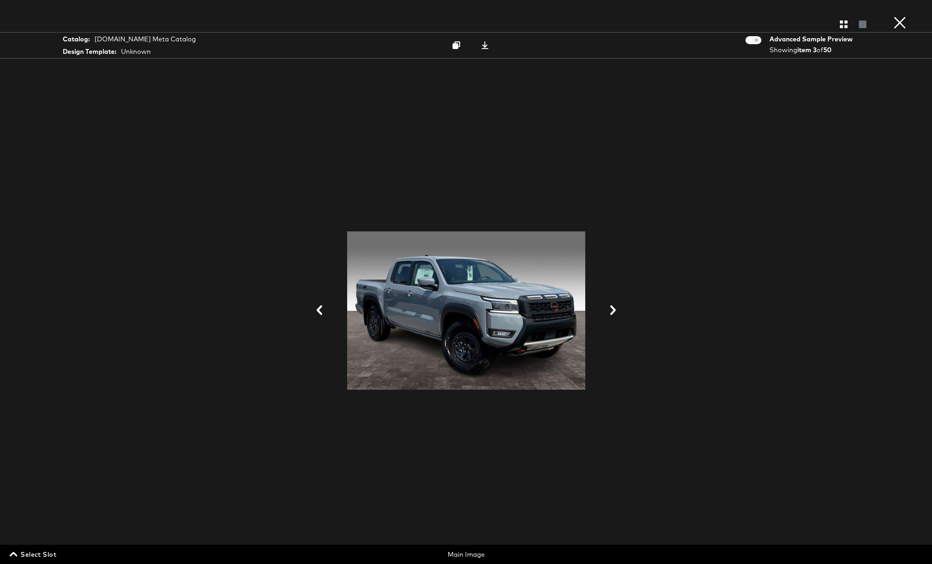
click at [616, 308] on icon at bounding box center [613, 311] width 10 height 10
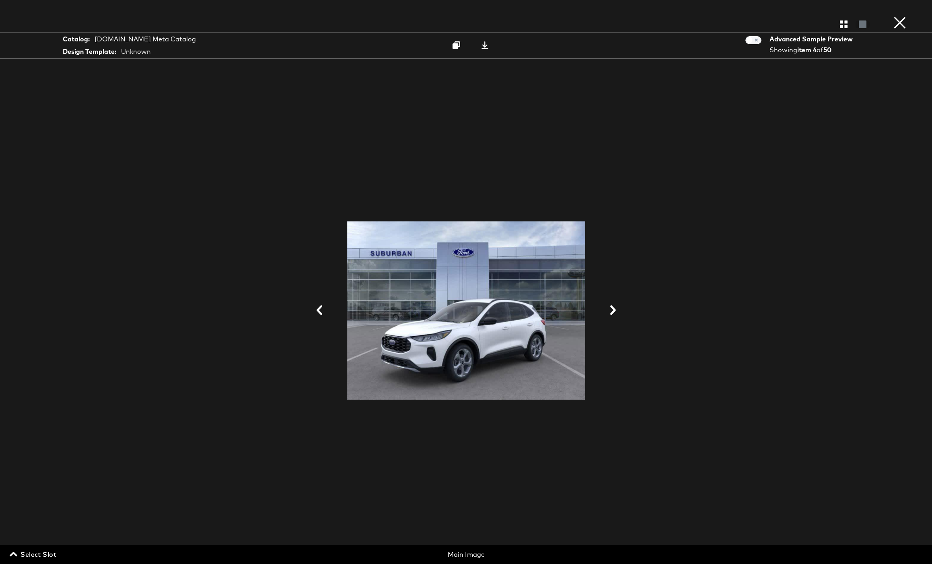
click at [901, 16] on button "×" at bounding box center [899, 8] width 16 height 16
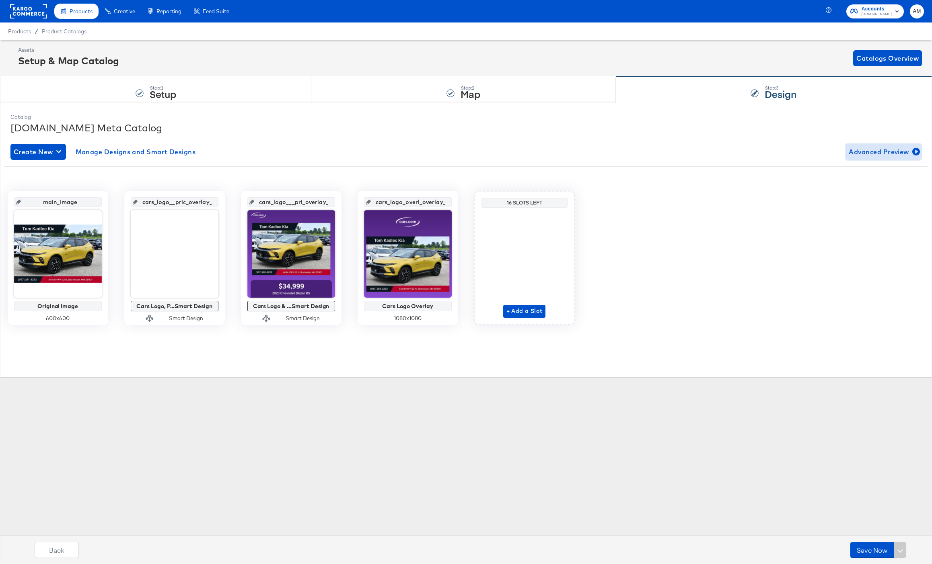
click at [867, 154] on span "Advanced Preview" at bounding box center [883, 151] width 70 height 11
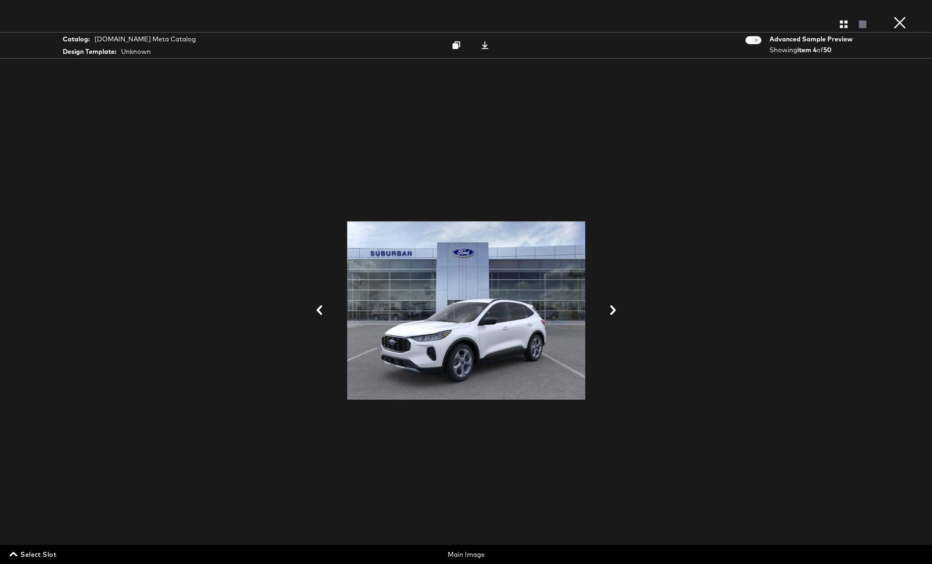
drag, startPoint x: 38, startPoint y: 556, endPoint x: 46, endPoint y: 554, distance: 8.0
click at [38, 556] on span "Select Slot" at bounding box center [33, 554] width 45 height 11
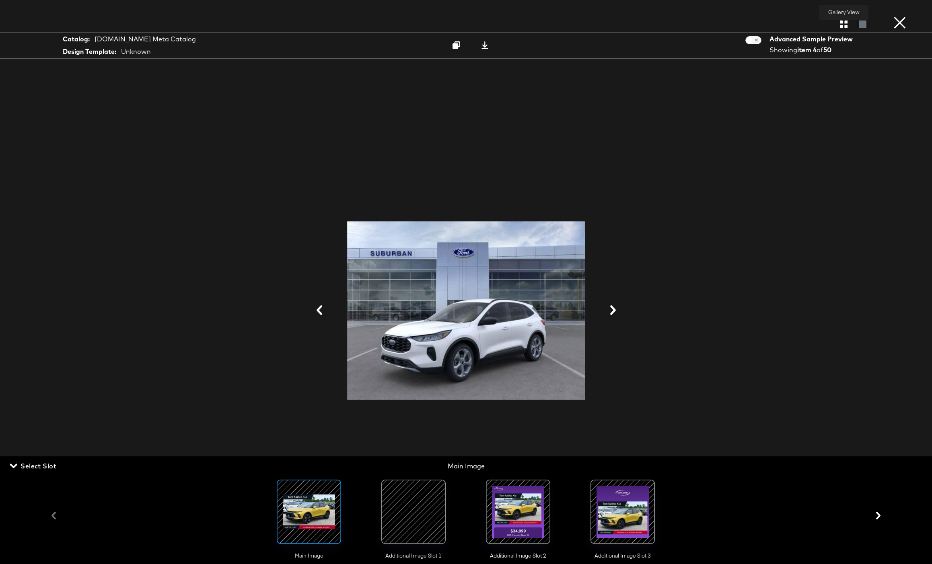
click at [840, 24] on icon "button" at bounding box center [843, 25] width 8 height 8
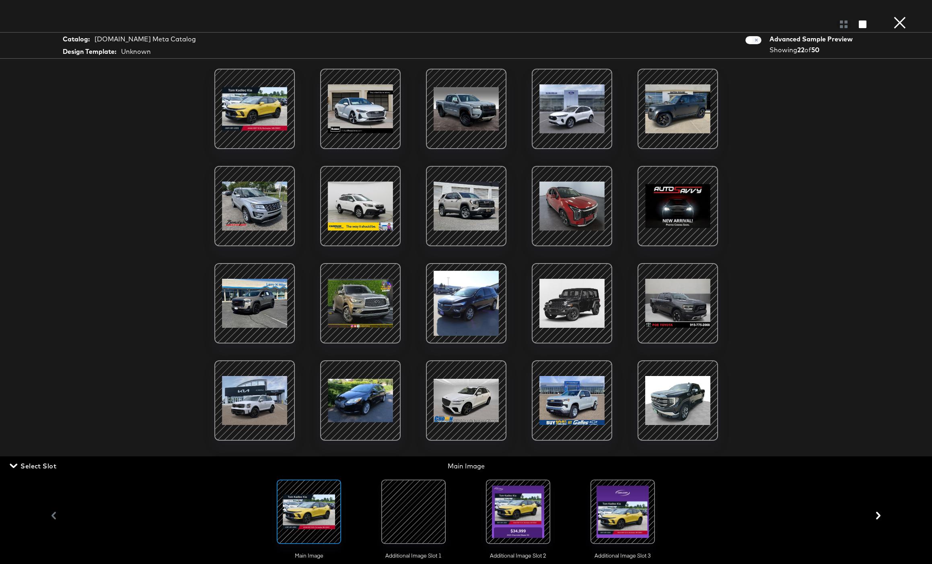
drag, startPoint x: 303, startPoint y: 510, endPoint x: 363, endPoint y: 511, distance: 59.5
click at [304, 510] on div at bounding box center [308, 512] width 55 height 55
click at [416, 512] on div at bounding box center [413, 512] width 55 height 55
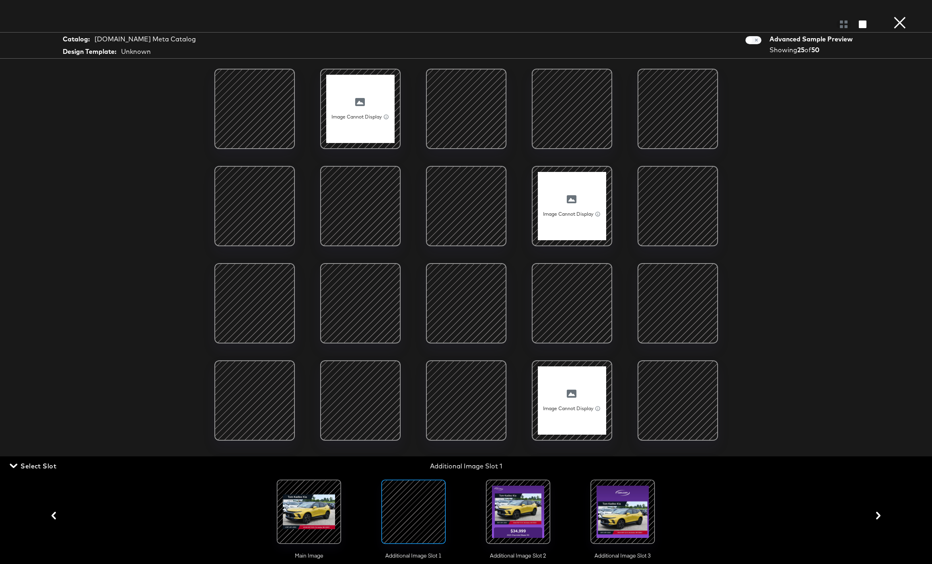
click at [499, 517] on div at bounding box center [518, 512] width 55 height 55
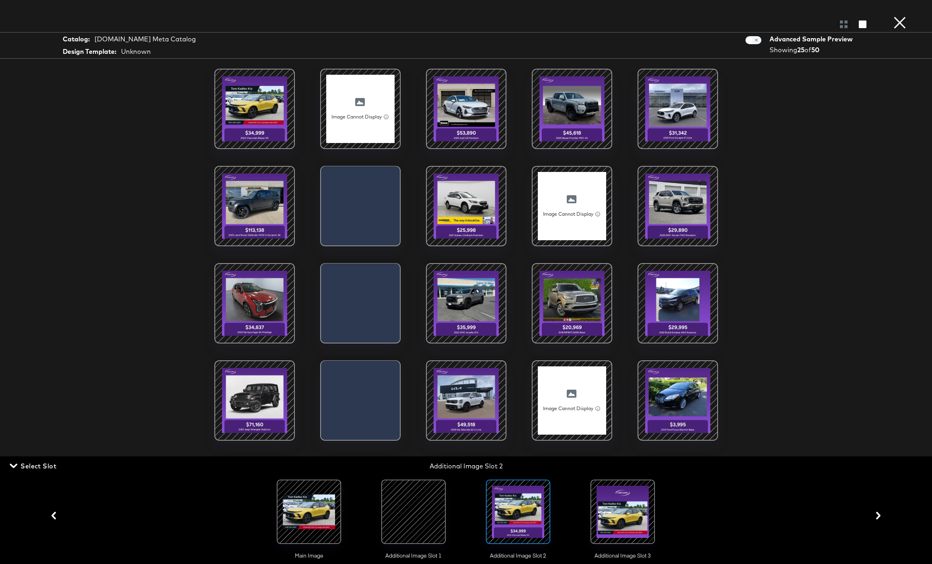
click at [628, 521] on div at bounding box center [622, 512] width 55 height 55
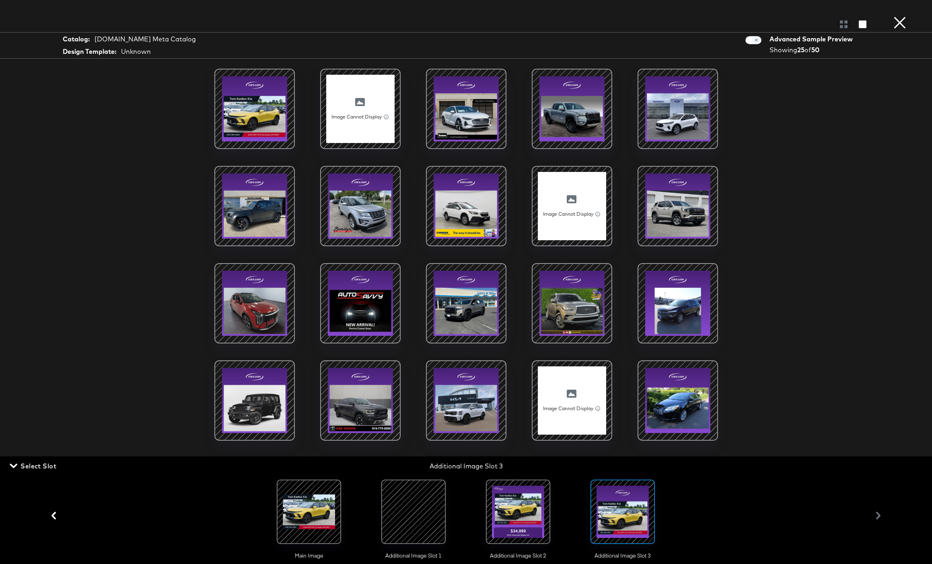
click at [900, 16] on button "×" at bounding box center [899, 8] width 16 height 16
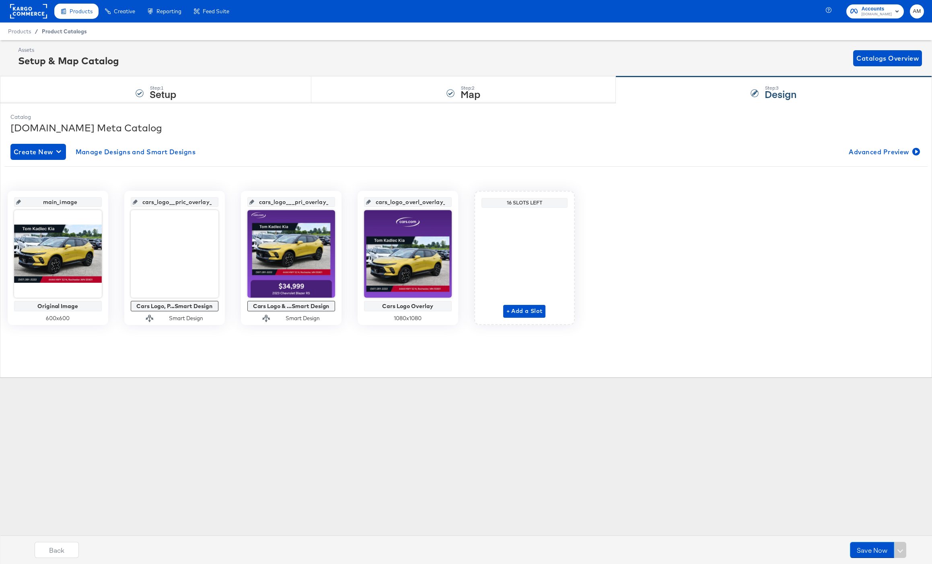
click at [62, 31] on span "Product Catalogs" at bounding box center [64, 31] width 45 height 6
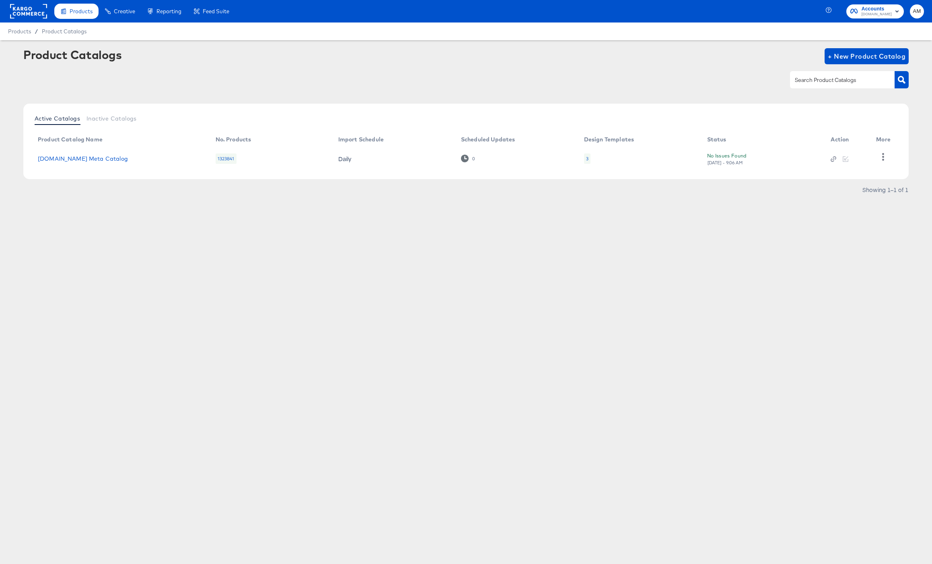
click at [73, 163] on td "Cars.com Meta Catalog" at bounding box center [120, 158] width 178 height 25
click at [74, 160] on link "Cars.com Meta Catalog" at bounding box center [83, 159] width 90 height 6
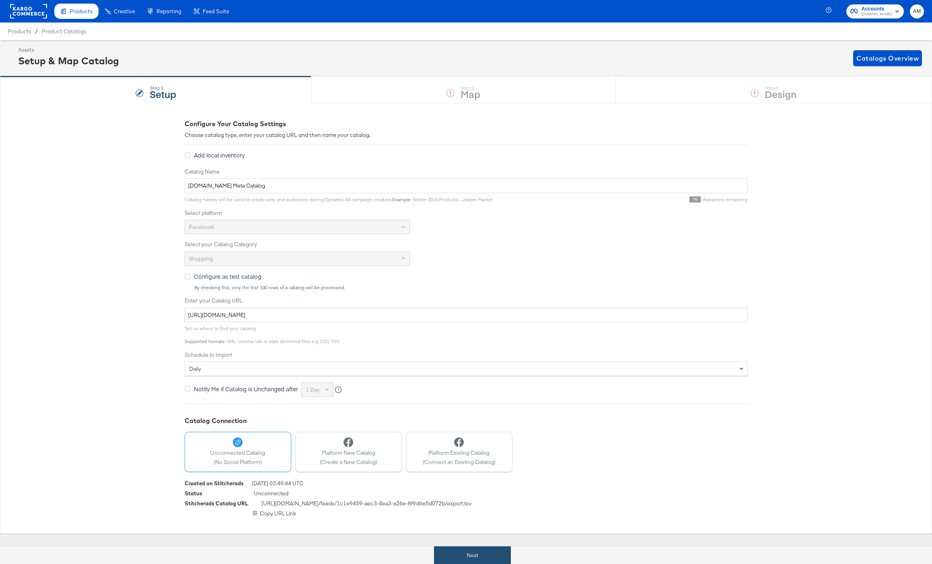
click at [486, 552] on button "Next" at bounding box center [472, 556] width 77 height 18
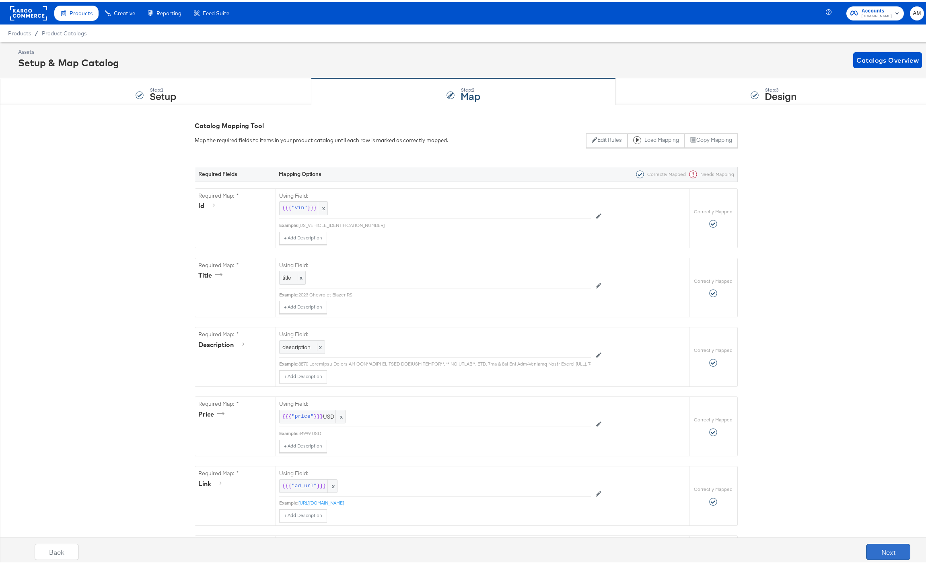
click at [872, 545] on button "Next" at bounding box center [888, 550] width 44 height 16
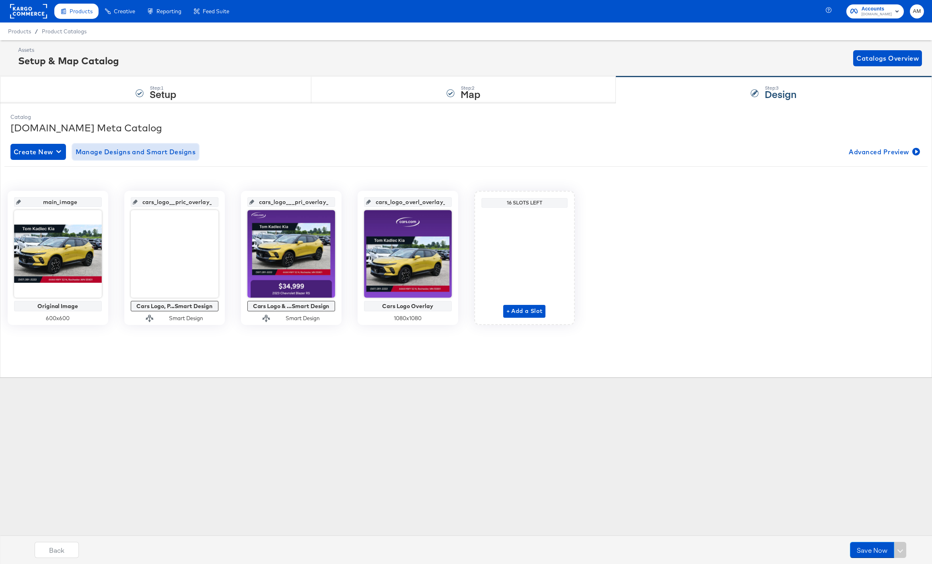
click at [140, 152] on span "Manage Designs and Smart Designs" at bounding box center [136, 151] width 120 height 11
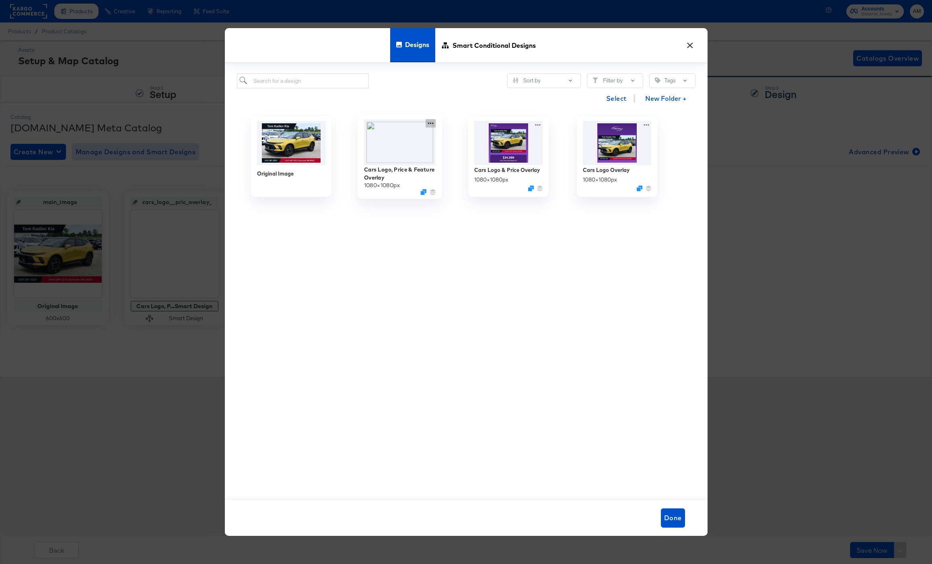
click at [426, 123] on icon at bounding box center [430, 123] width 10 height 8
click at [468, 171] on div "Edit Design Edit Design" at bounding box center [468, 171] width 0 height 0
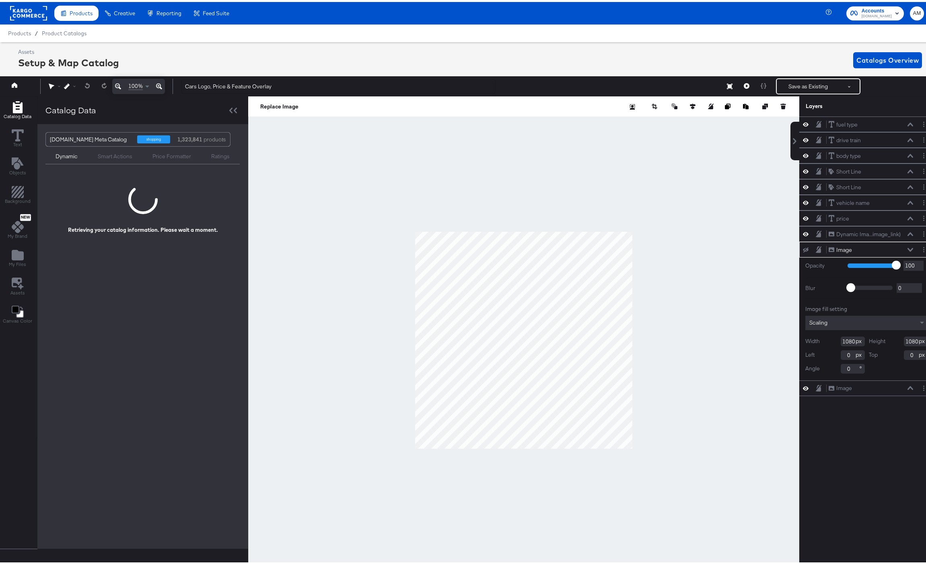
scroll to position [0, 2]
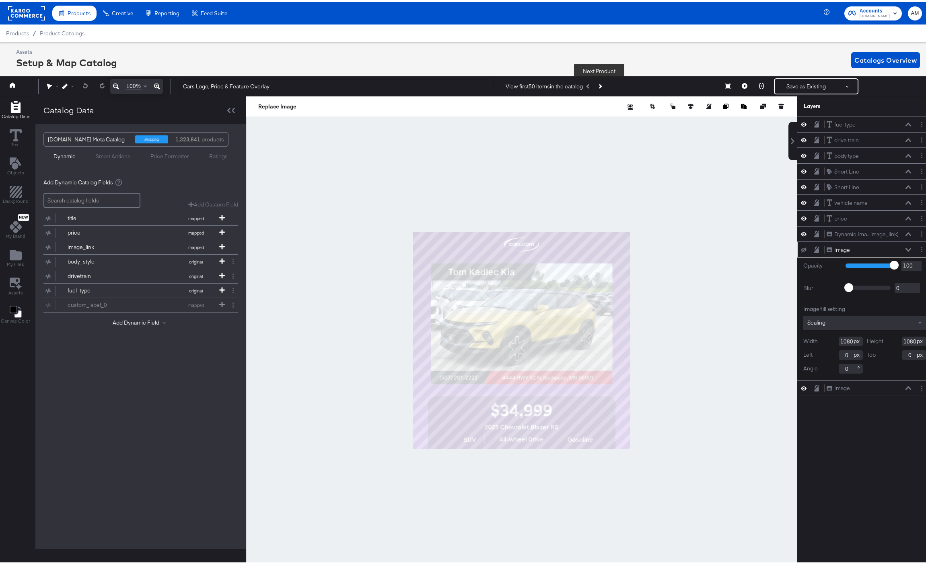
click at [602, 85] on button "Next Product" at bounding box center [599, 84] width 11 height 14
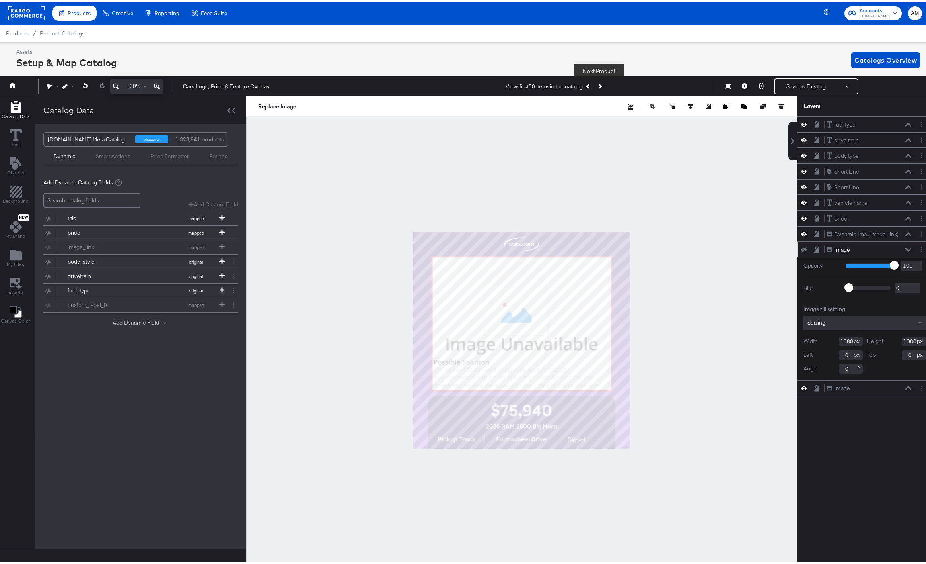
click at [131, 320] on button "Add Dynamic Field" at bounding box center [141, 321] width 56 height 8
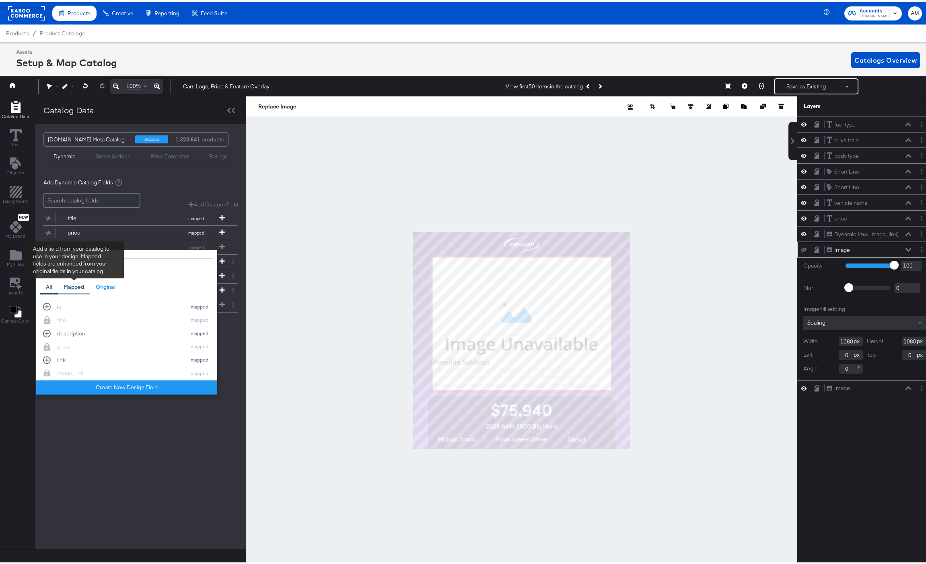
click at [76, 284] on div "Mapped" at bounding box center [74, 285] width 21 height 8
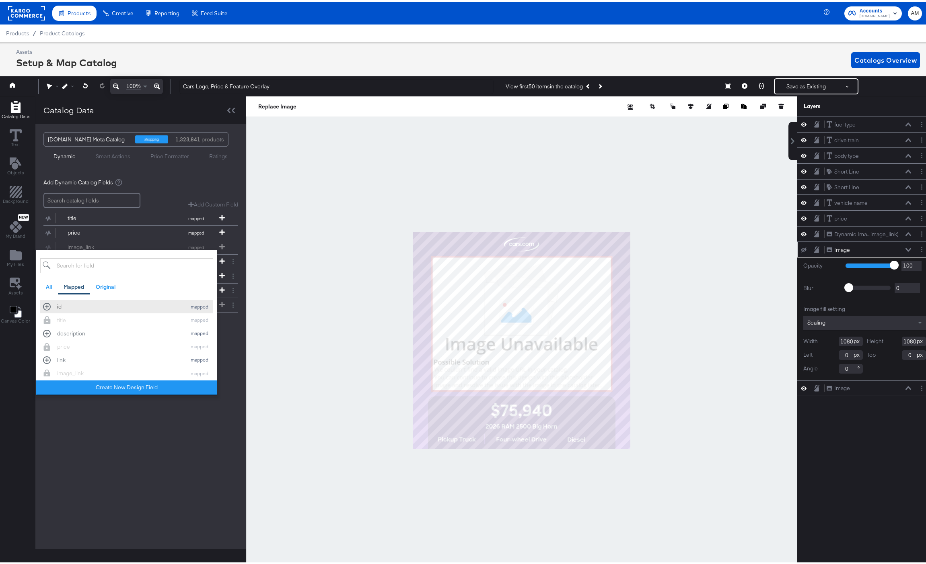
click at [47, 306] on div "id mapped" at bounding box center [126, 305] width 167 height 8
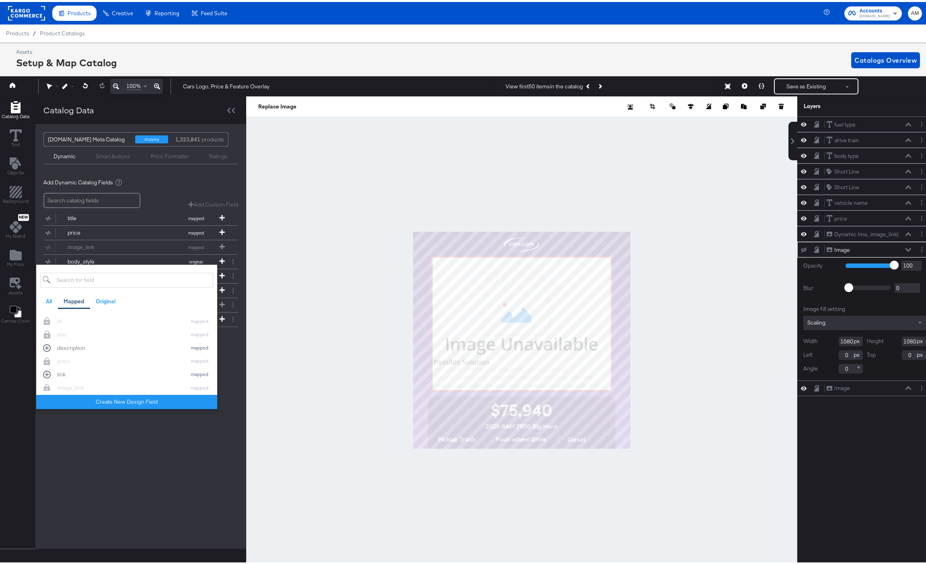
drag, startPoint x: 160, startPoint y: 458, endPoint x: 162, endPoint y: 454, distance: 4.5
click at [160, 457] on div "Cars.com Meta Catalog shopping 1,323,841 products Dynamic Smart Actions Price F…" at bounding box center [140, 334] width 211 height 425
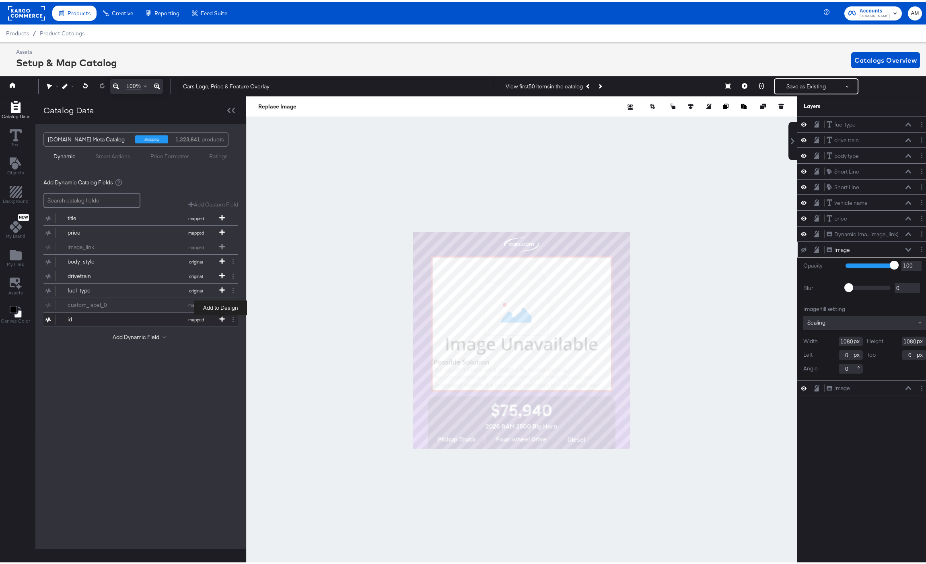
click at [221, 316] on icon at bounding box center [222, 317] width 6 height 6
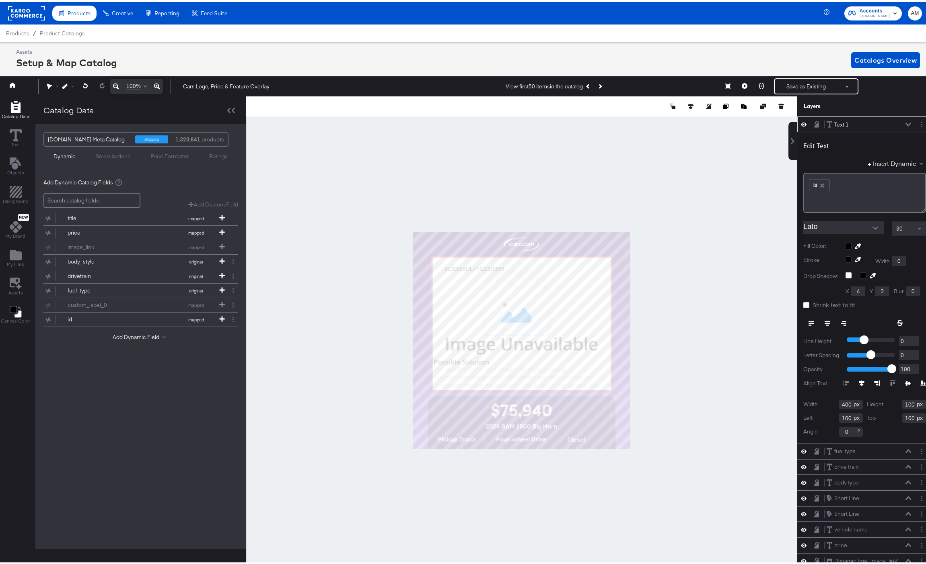
type input "155"
type input "174"
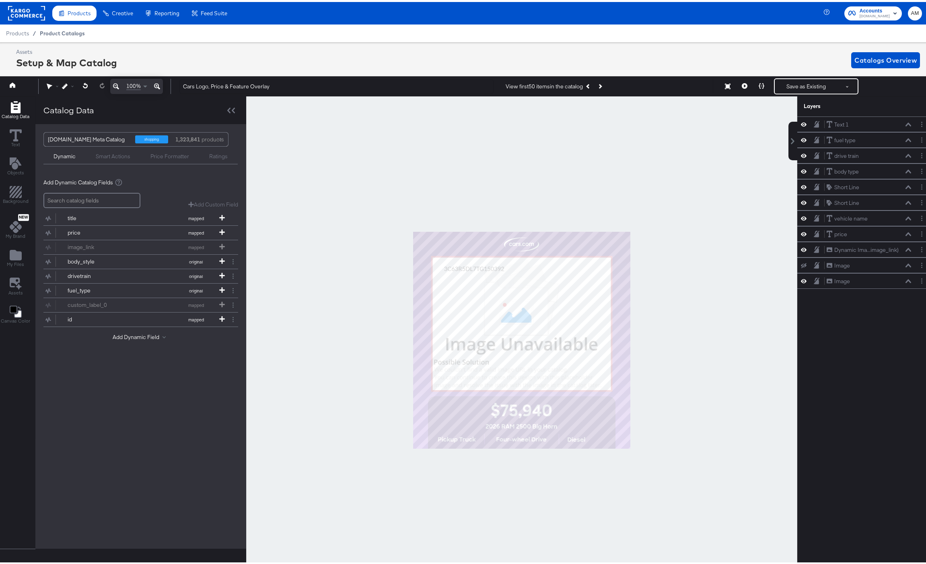
click at [57, 28] on span "Product Catalogs" at bounding box center [62, 31] width 45 height 6
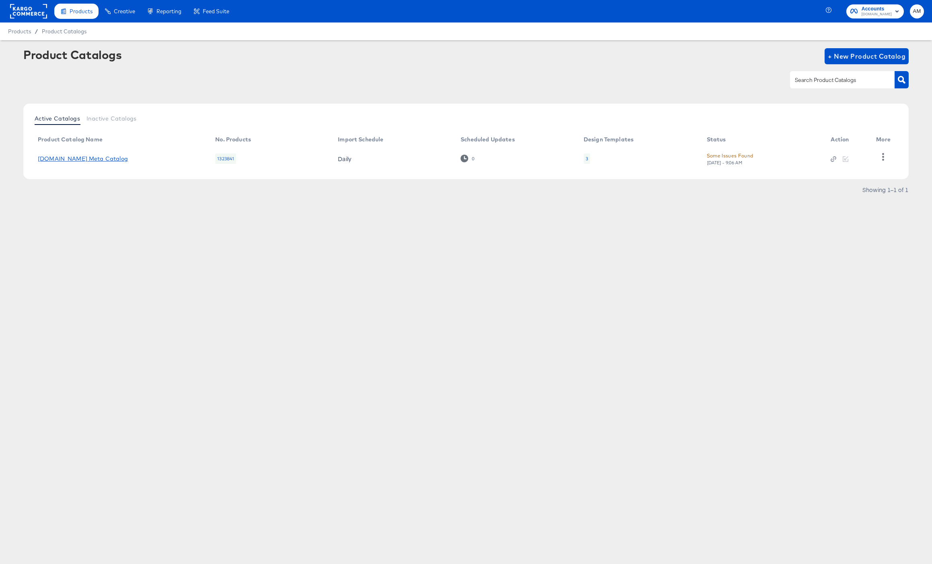
click at [86, 158] on link "Cars.com Meta Catalog" at bounding box center [83, 159] width 90 height 6
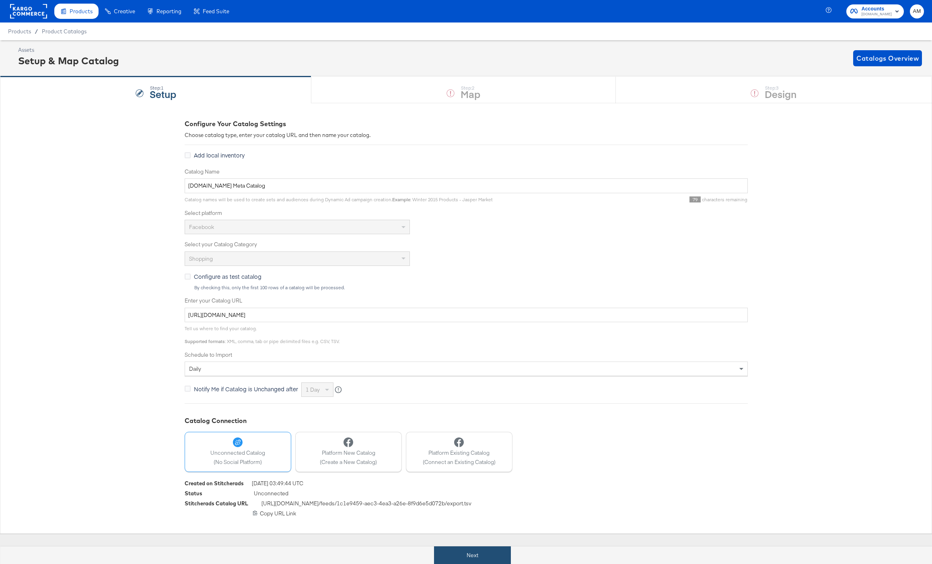
click at [482, 552] on button "Next" at bounding box center [472, 556] width 77 height 18
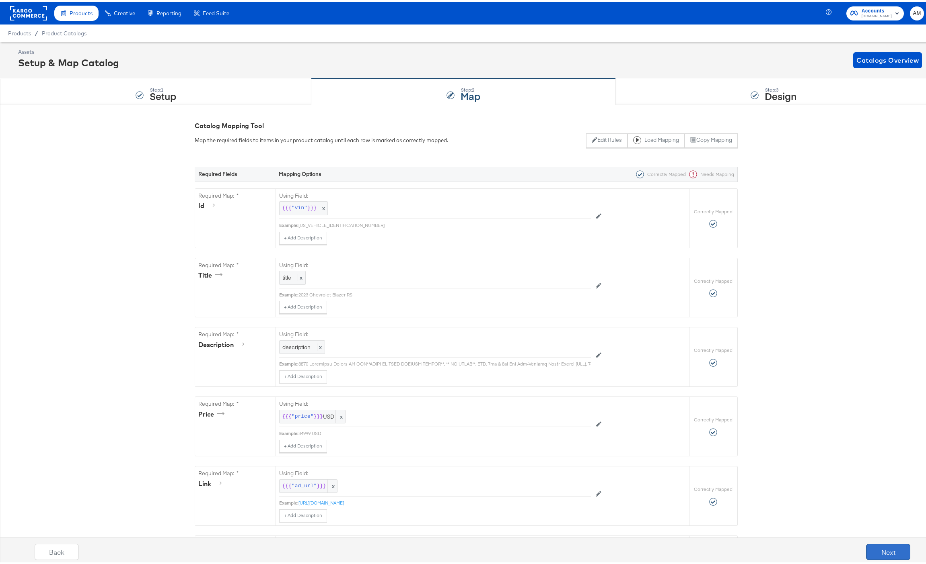
click at [868, 550] on button "Next" at bounding box center [888, 550] width 44 height 16
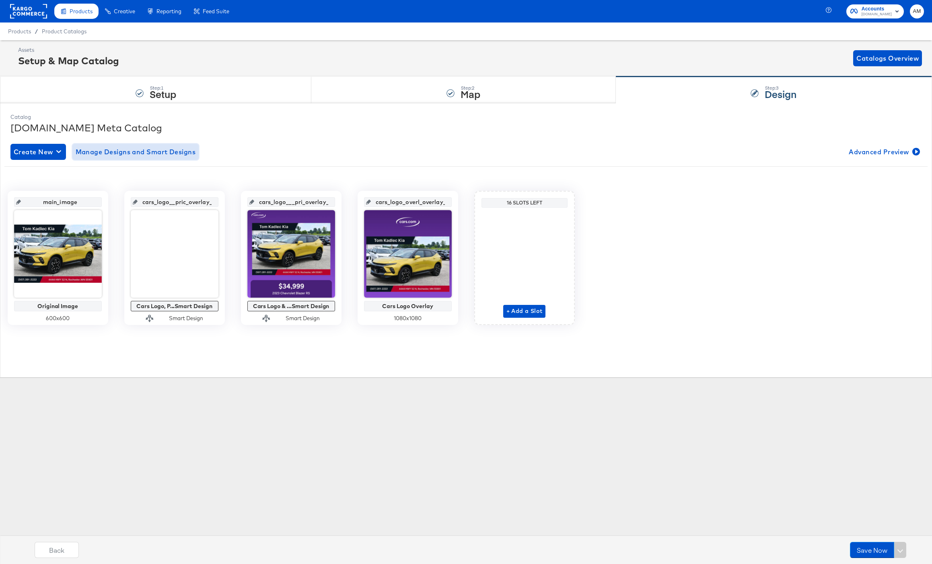
click at [147, 148] on span "Manage Designs and Smart Designs" at bounding box center [136, 151] width 120 height 11
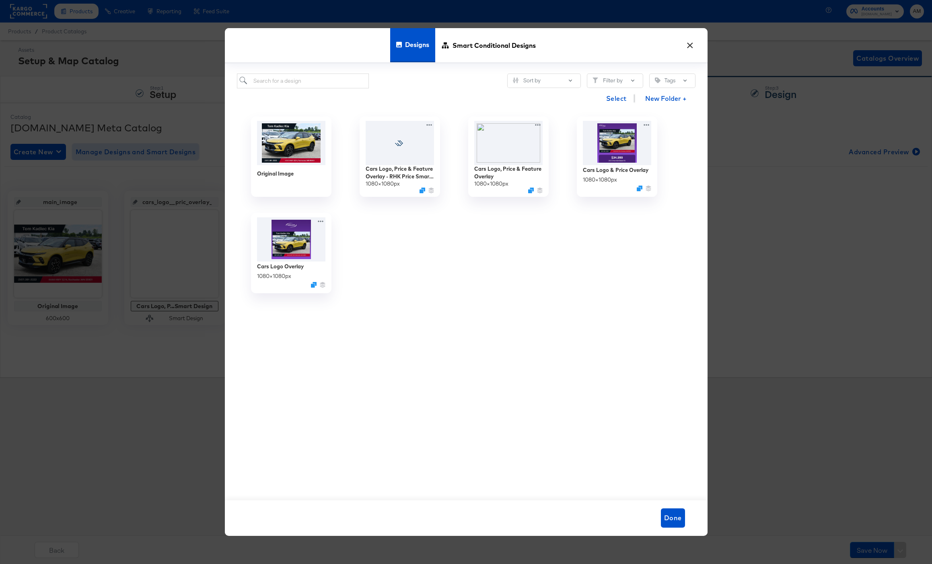
click at [430, 123] on icon at bounding box center [429, 125] width 10 height 8
click at [468, 171] on div "Edit Design Edit Design" at bounding box center [468, 171] width 0 height 0
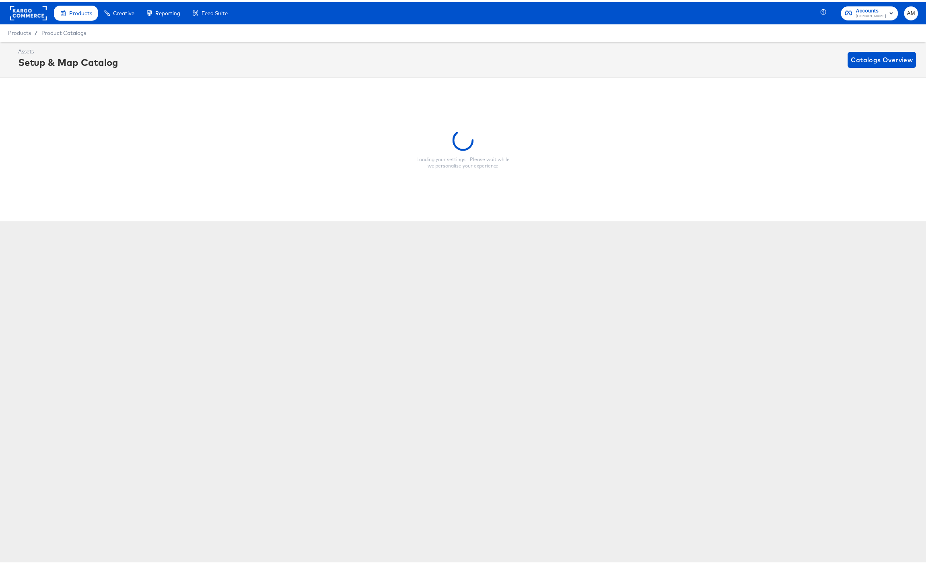
scroll to position [0, 2]
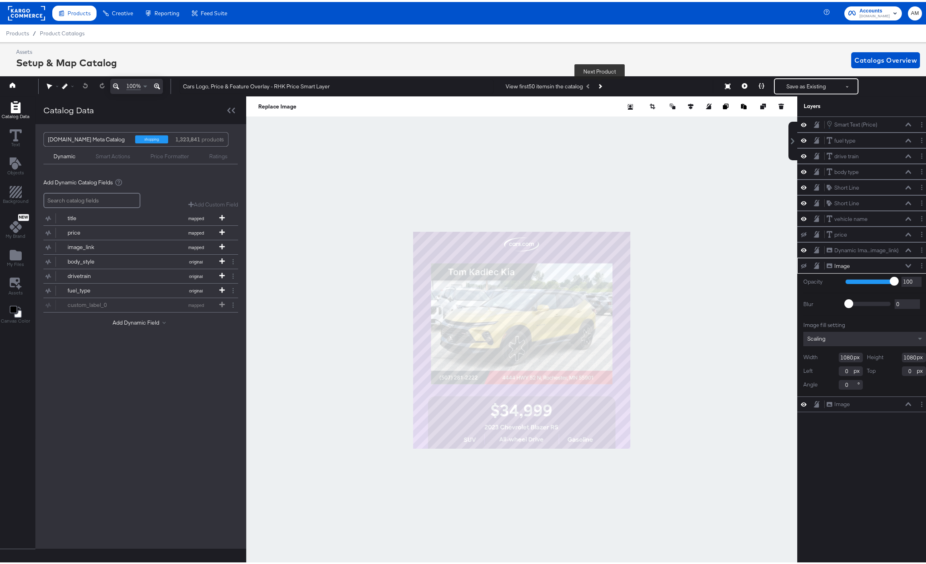
click at [599, 84] on icon "Next Product" at bounding box center [599, 84] width 4 height 4
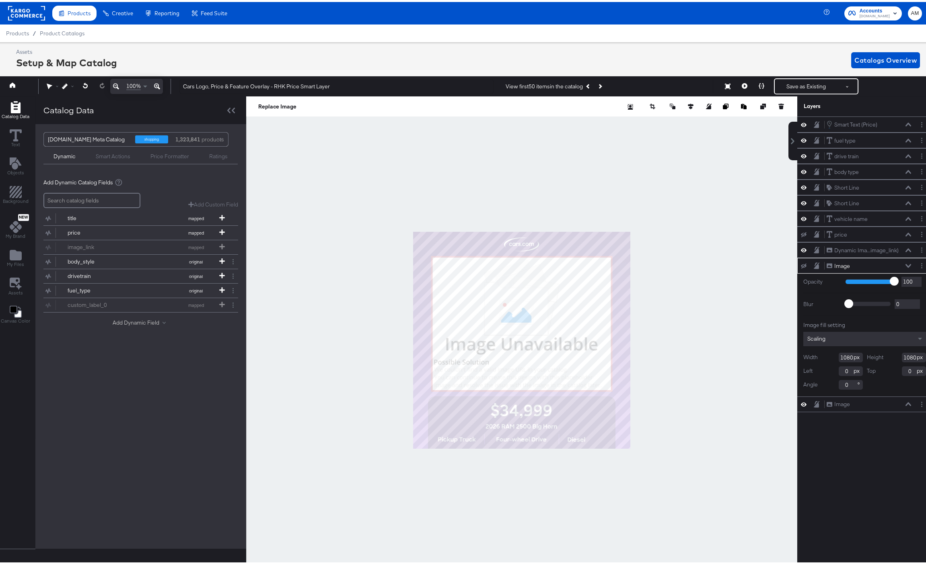
click at [116, 318] on button "Add Dynamic Field" at bounding box center [141, 321] width 56 height 8
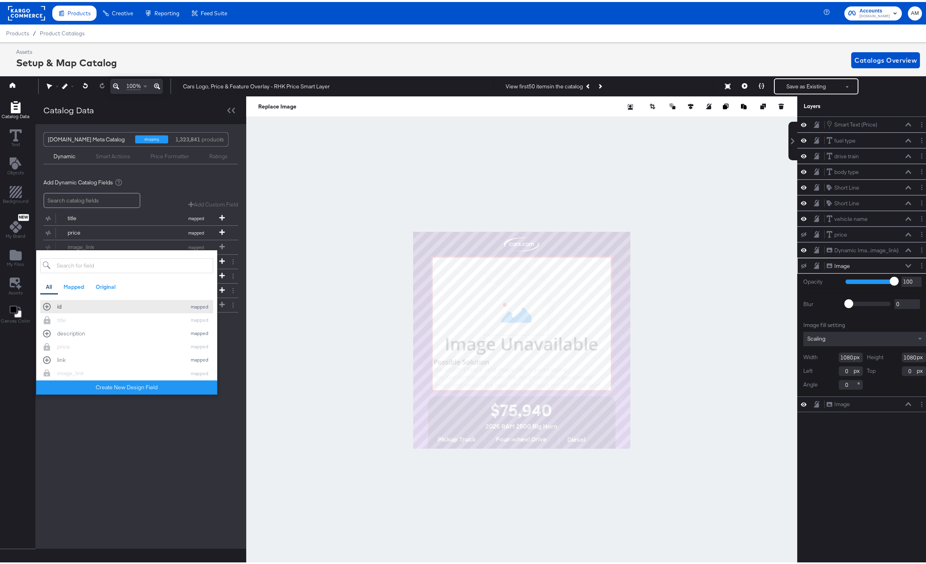
click at [47, 305] on div "id mapped" at bounding box center [126, 305] width 167 height 8
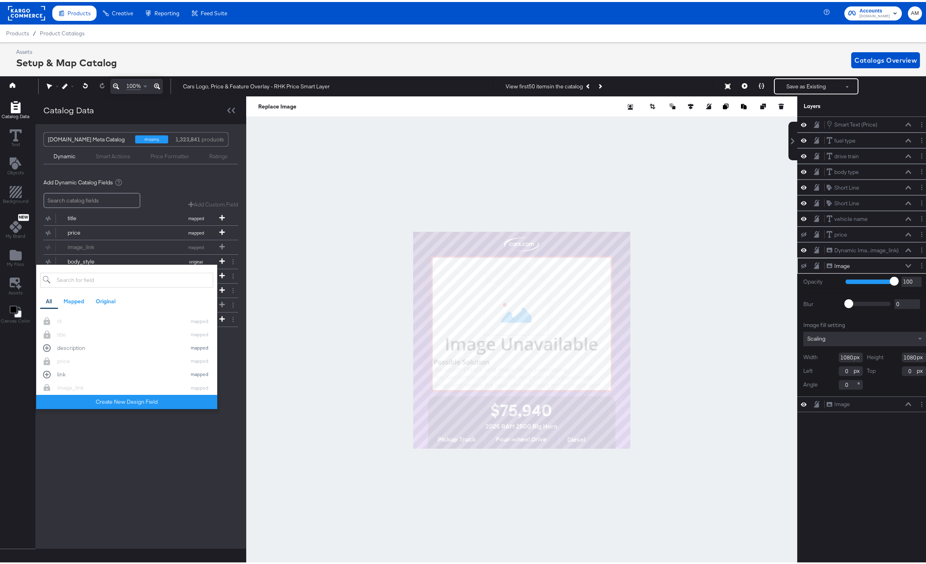
click at [155, 444] on div "Cars.com Meta Catalog shopping 1,323,841 products Dynamic Smart Actions Price F…" at bounding box center [140, 334] width 211 height 425
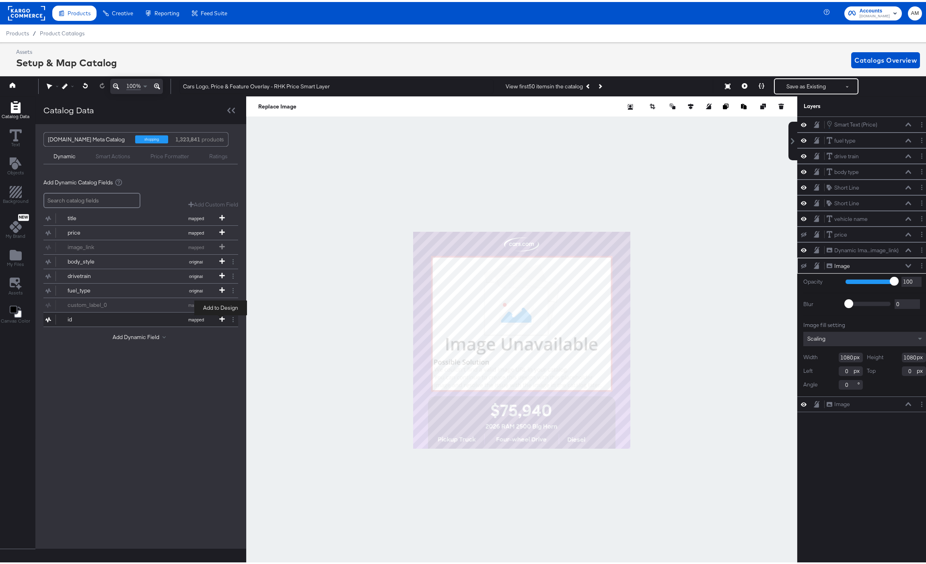
click at [219, 317] on icon at bounding box center [222, 317] width 6 height 6
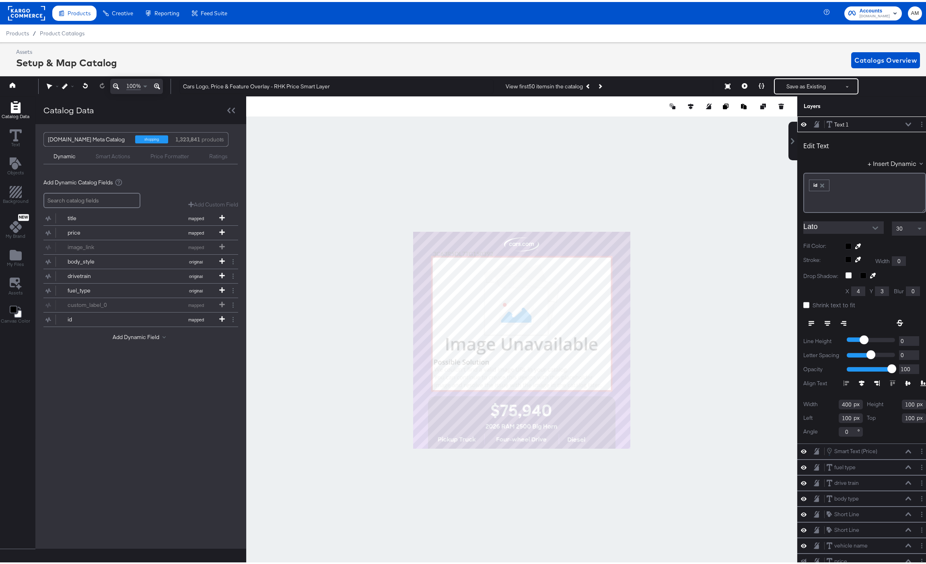
type input "112"
type input "162"
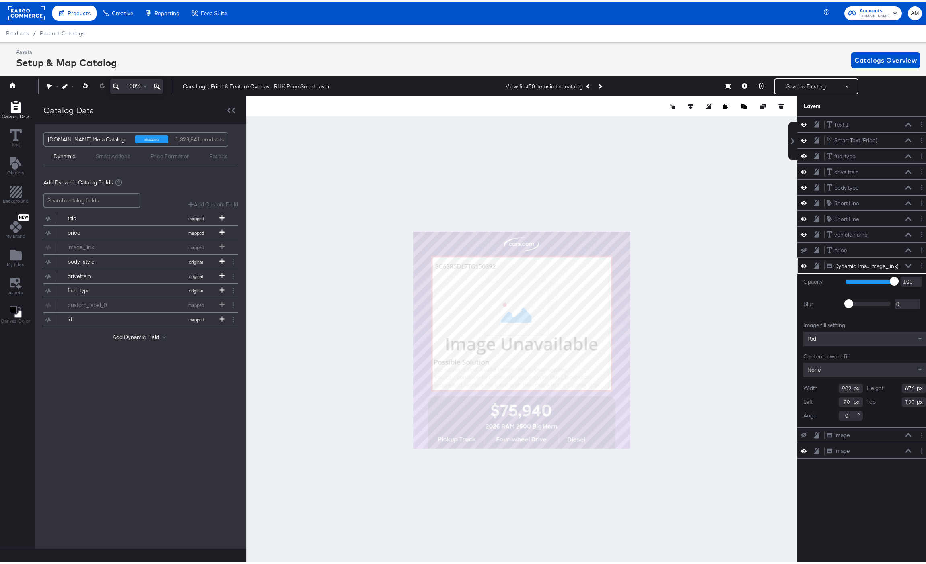
click at [35, 11] on rect at bounding box center [26, 11] width 37 height 14
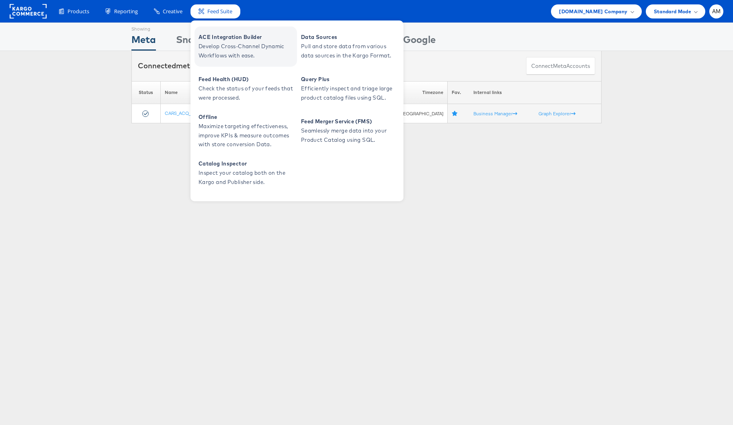
click at [244, 46] on span "Develop Cross-Channel Dynamic Workflows with ease." at bounding box center [247, 51] width 96 height 18
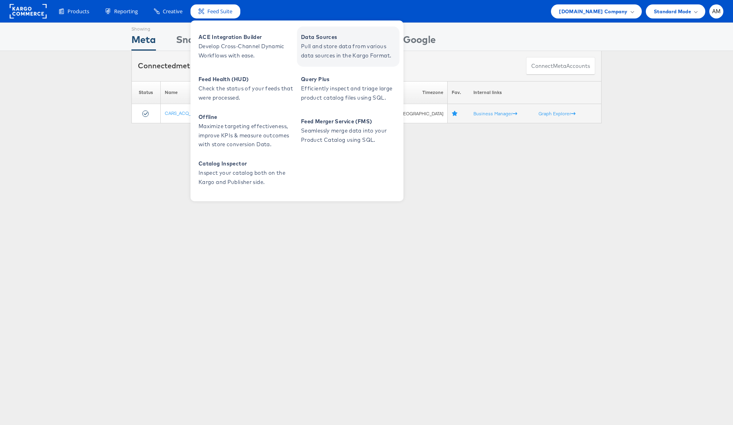
click at [316, 41] on span "Data Sources" at bounding box center [349, 37] width 96 height 9
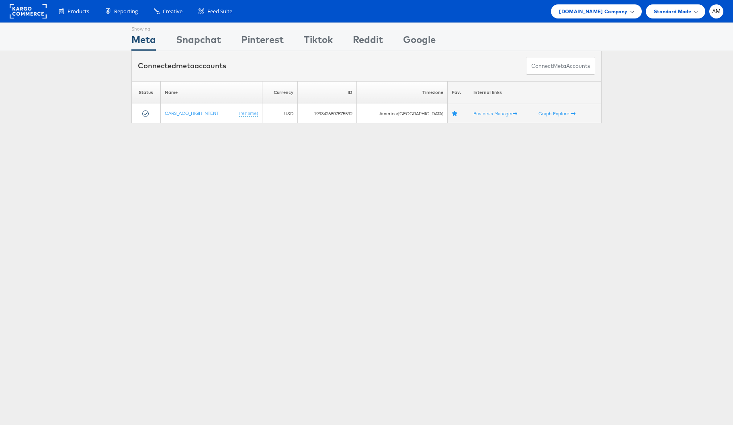
click at [592, 11] on span "[DOMAIN_NAME] Company" at bounding box center [593, 11] width 68 height 8
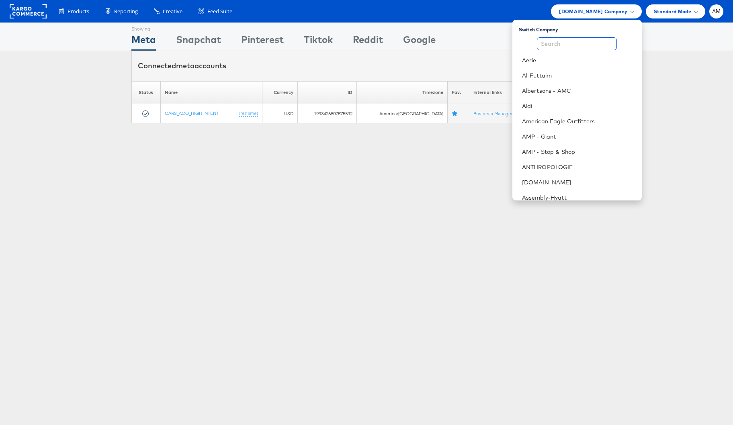
click at [588, 39] on input "text" at bounding box center [577, 43] width 80 height 13
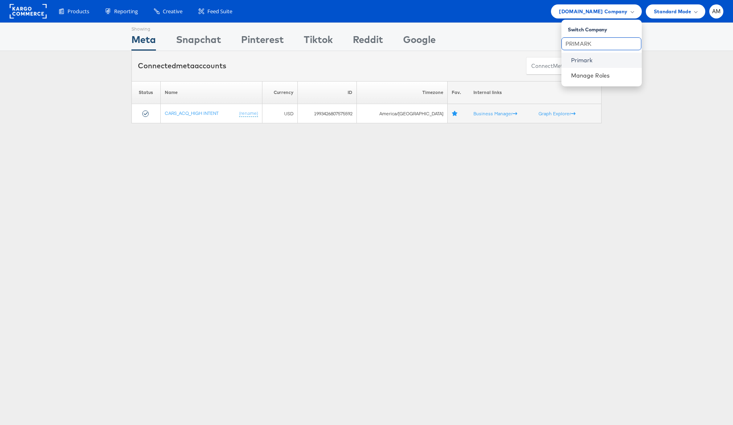
type input "PRIMARK"
click at [583, 60] on link "Primark" at bounding box center [603, 60] width 64 height 8
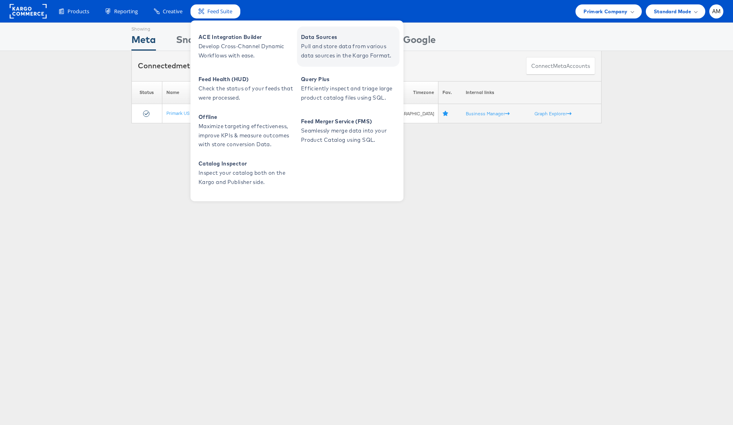
click at [336, 52] on span "Pull and store data from various data sources in the Kargo Format." at bounding box center [349, 51] width 96 height 18
